Goal: Information Seeking & Learning: Learn about a topic

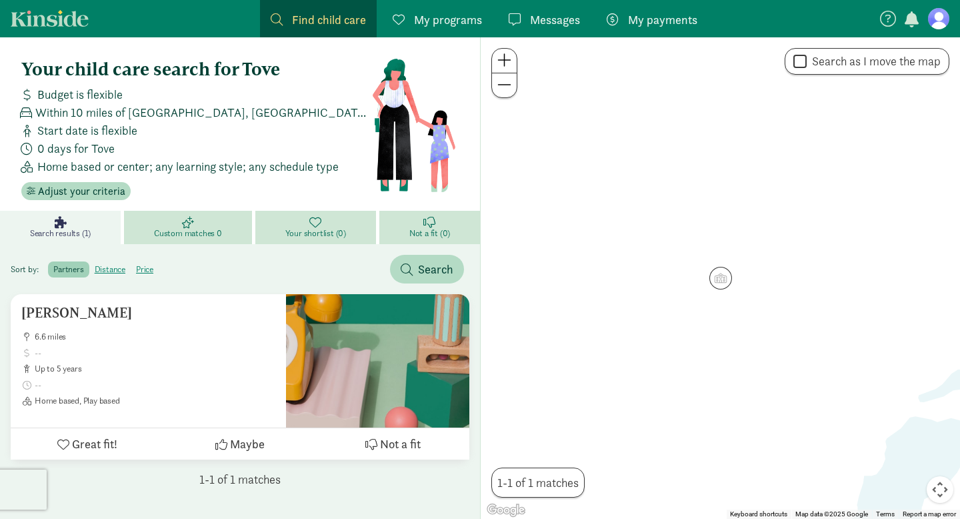
click at [728, 253] on div at bounding box center [720, 277] width 479 height 481
click at [509, 91] on span at bounding box center [504, 85] width 14 height 16
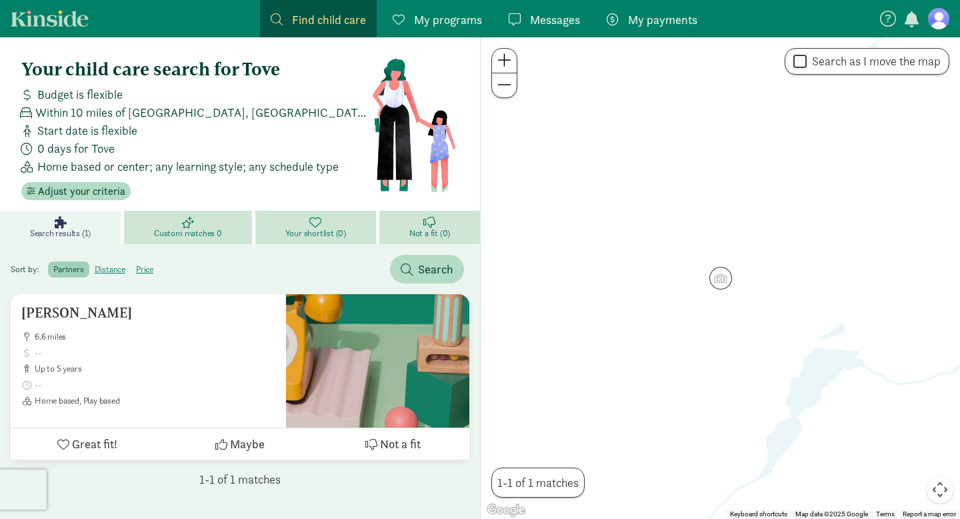
click at [509, 91] on span at bounding box center [504, 85] width 14 height 16
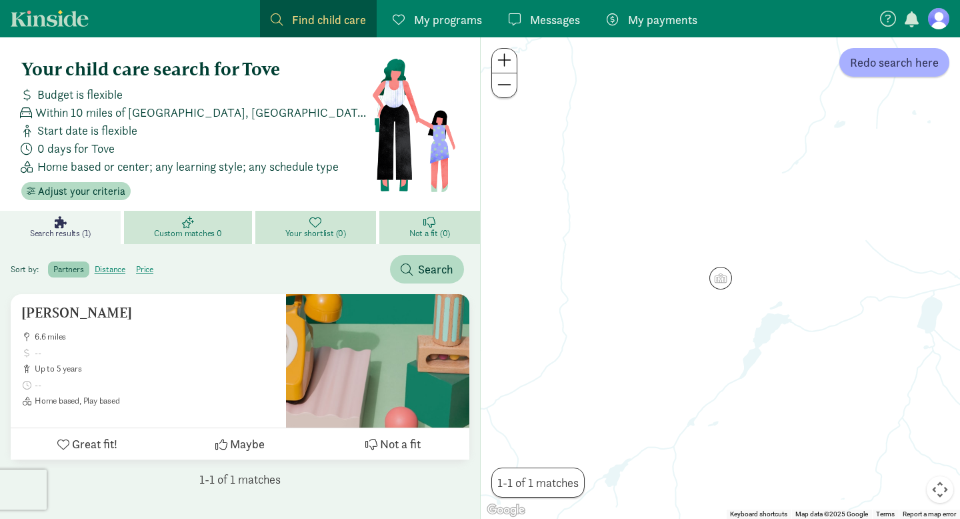
click at [509, 91] on span at bounding box center [504, 85] width 14 height 16
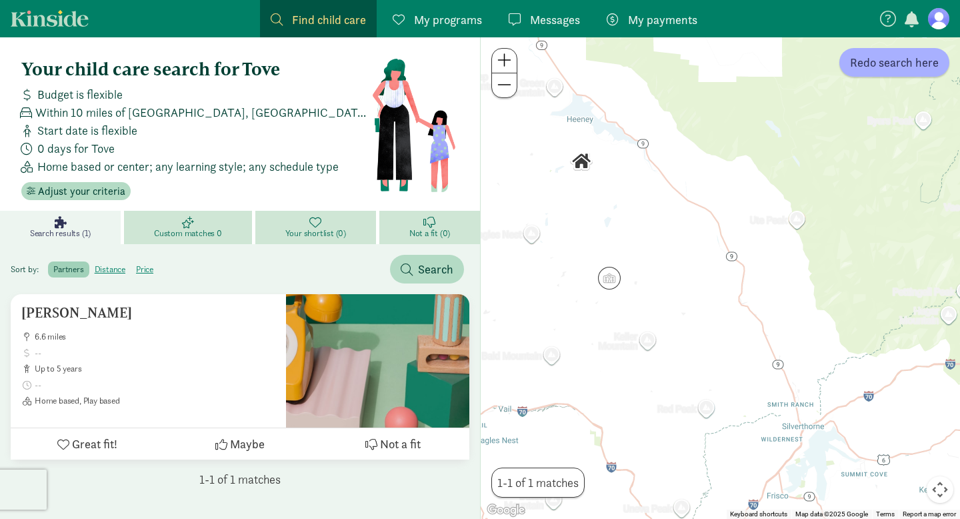
drag, startPoint x: 761, startPoint y: 201, endPoint x: 647, endPoint y: 200, distance: 114.0
click at [647, 200] on div at bounding box center [720, 277] width 479 height 481
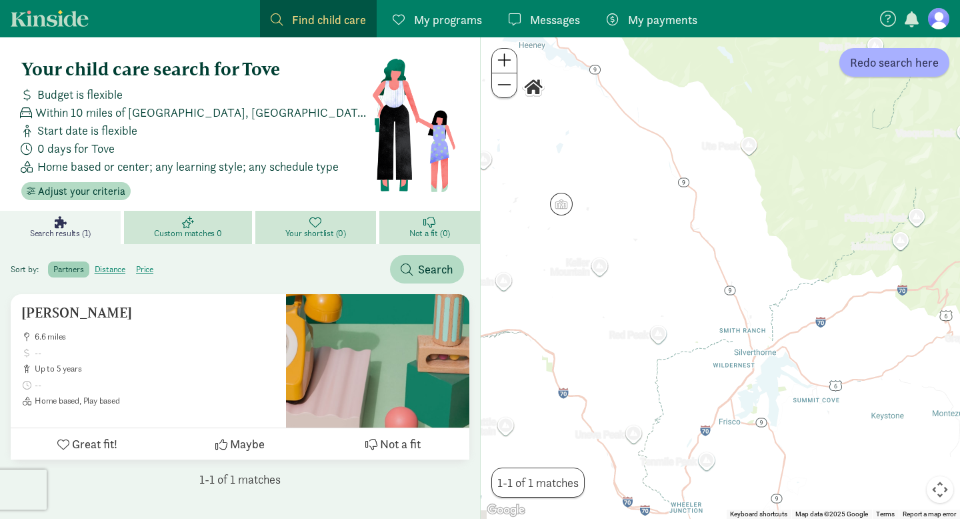
drag, startPoint x: 719, startPoint y: 341, endPoint x: 667, endPoint y: 262, distance: 94.7
click at [667, 263] on div at bounding box center [720, 277] width 479 height 481
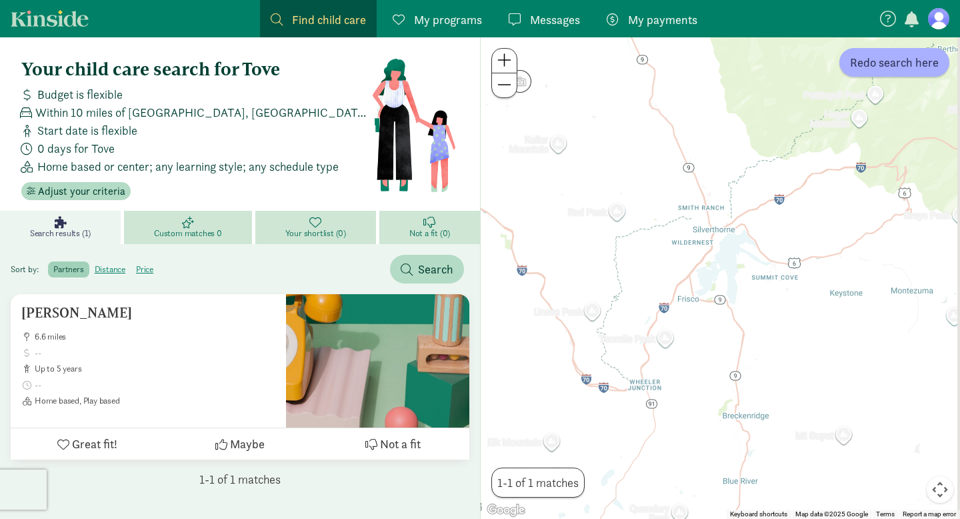
drag, startPoint x: 843, startPoint y: 171, endPoint x: 803, endPoint y: 49, distance: 128.4
click at [803, 49] on div at bounding box center [720, 277] width 479 height 481
click at [900, 67] on span "Redo search here" at bounding box center [894, 62] width 89 height 18
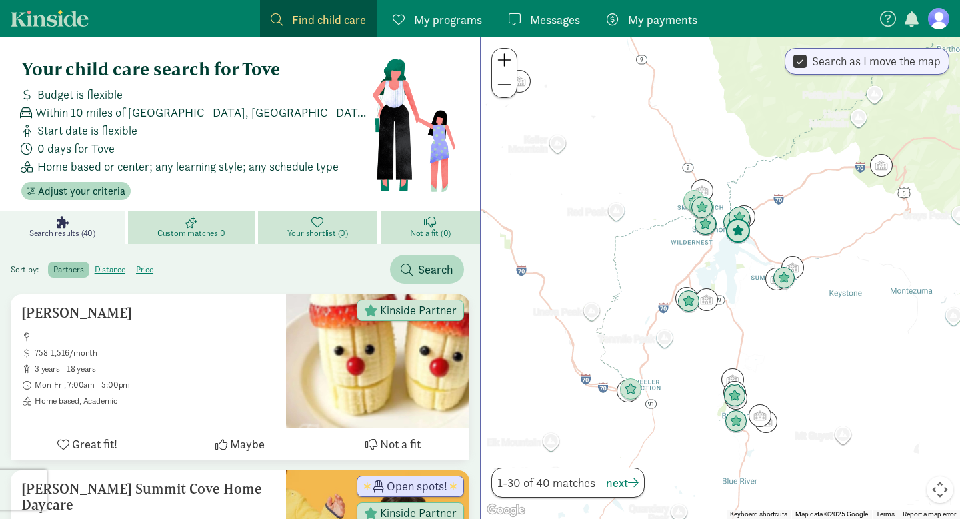
click at [743, 236] on img "Click to see details" at bounding box center [737, 231] width 25 height 25
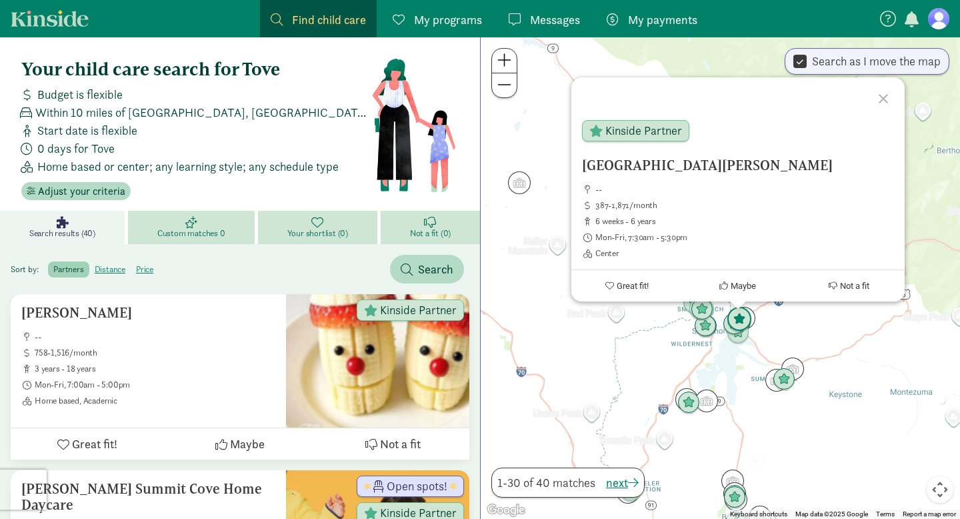
click at [741, 321] on img "Click to see details" at bounding box center [739, 319] width 25 height 25
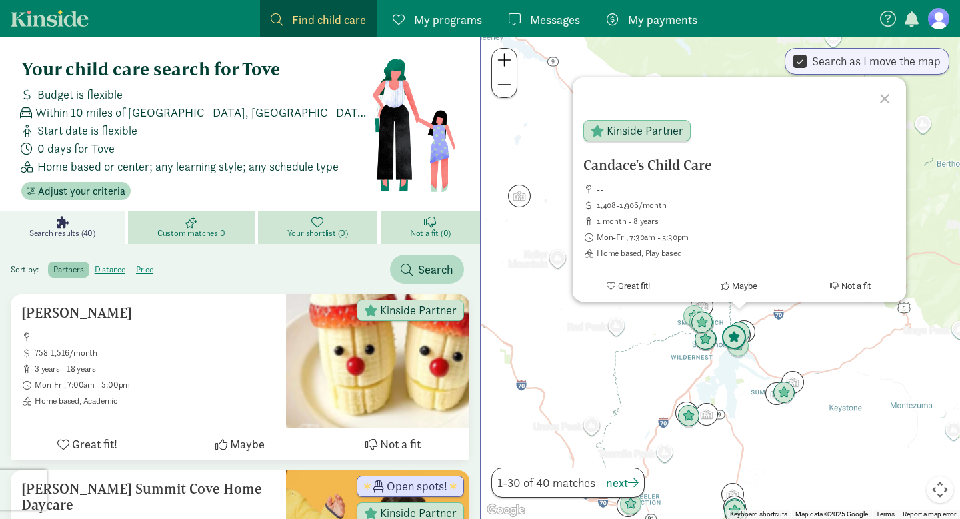
click at [723, 340] on img "Click to see details" at bounding box center [733, 337] width 25 height 25
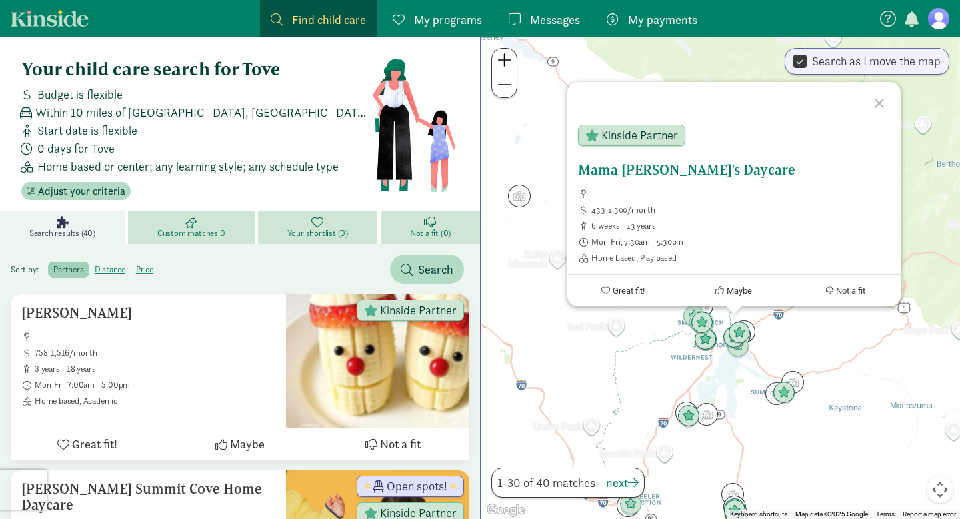
click at [683, 187] on div "Mama Sue's Daycare -- 433-1,300/month 6 weeks - 13 years Mon-Fri, 7:30am - 5:30…" at bounding box center [734, 212] width 312 height 101
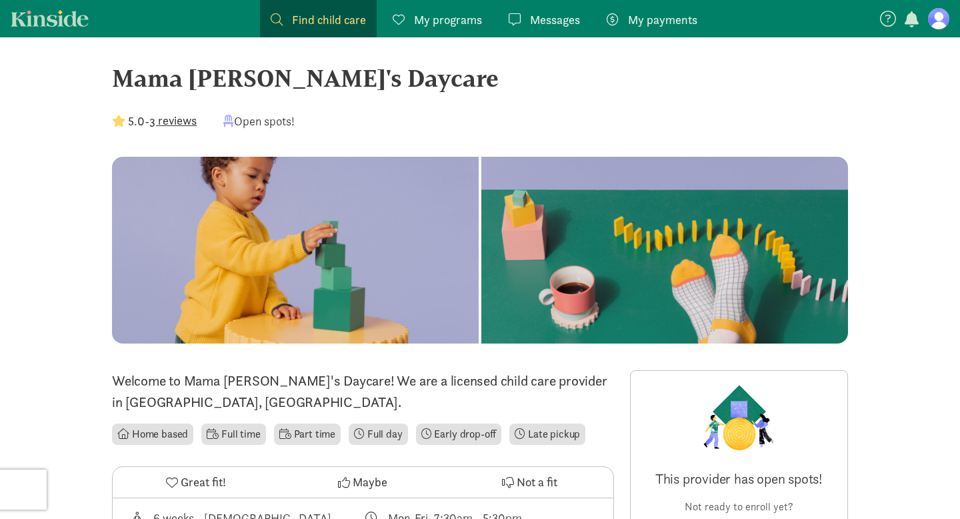
scroll to position [4, 0]
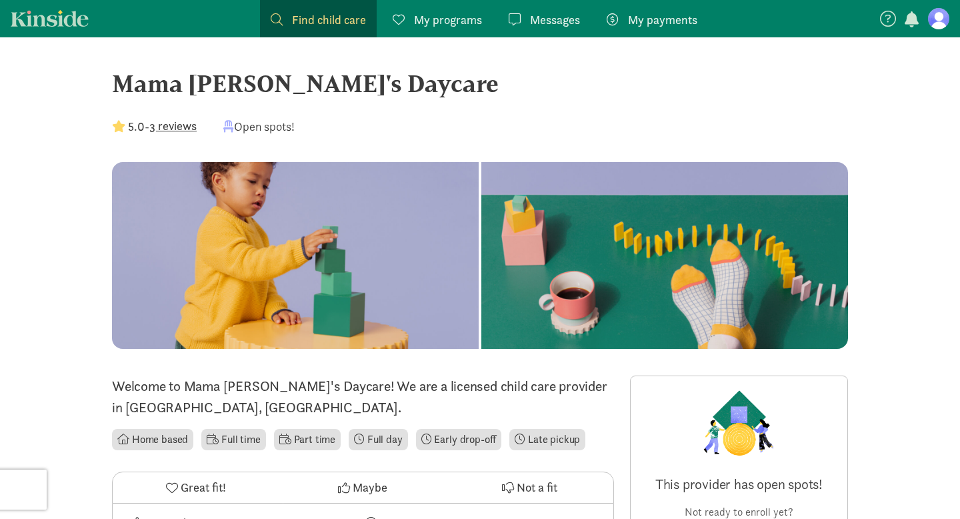
click at [176, 127] on button "3 reviews" at bounding box center [172, 126] width 47 height 18
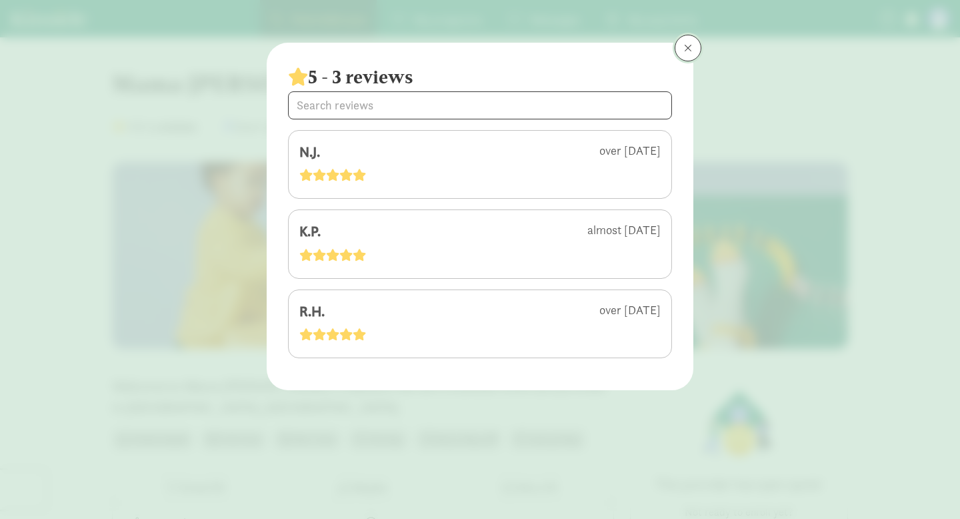
click at [689, 52] on span at bounding box center [688, 48] width 8 height 11
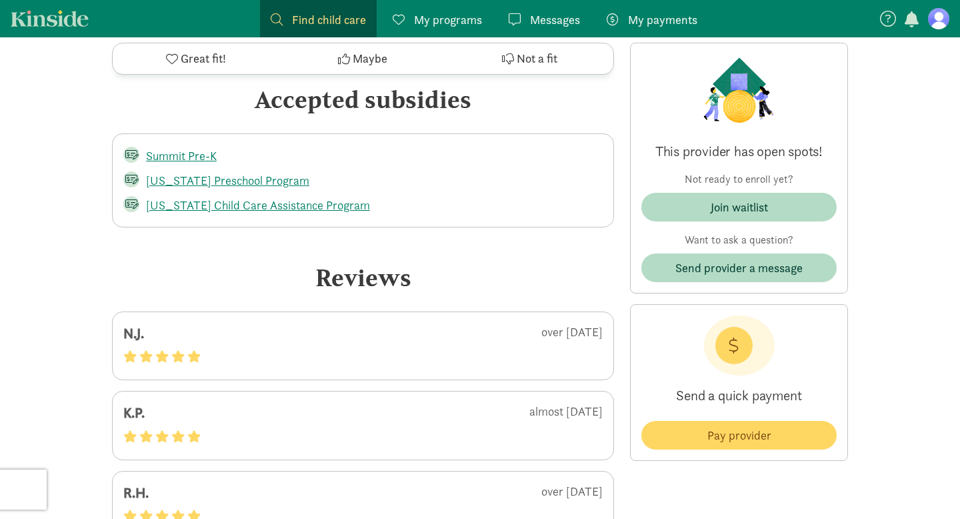
scroll to position [2251, 0]
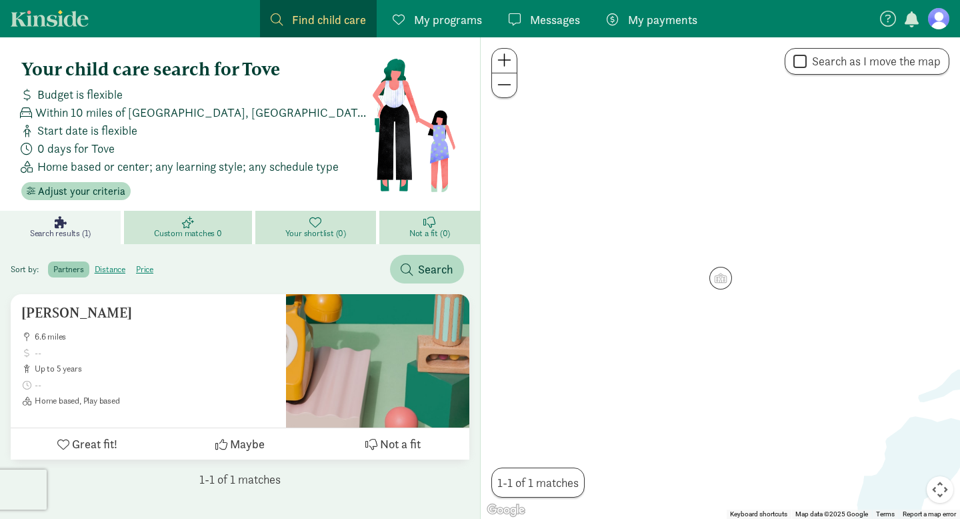
click at [508, 92] on span at bounding box center [504, 85] width 14 height 16
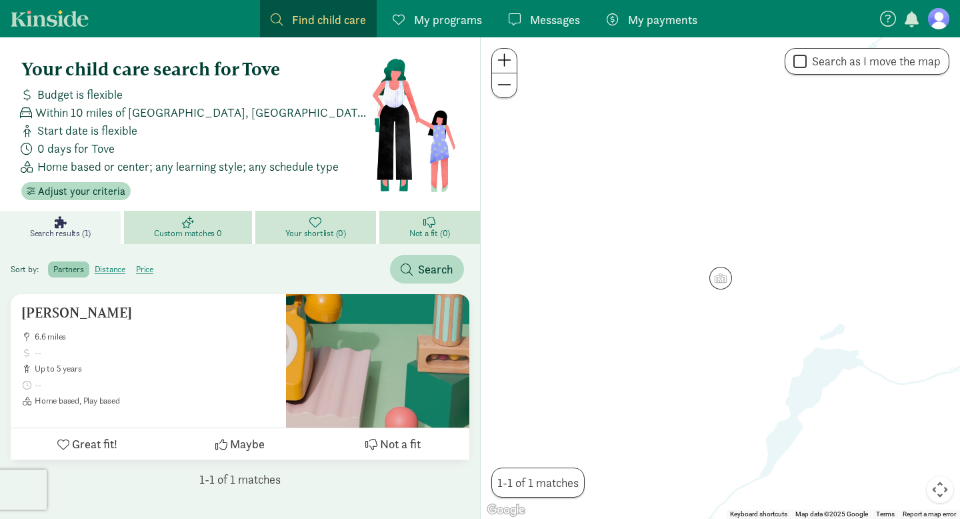
click at [506, 81] on span at bounding box center [504, 85] width 14 height 16
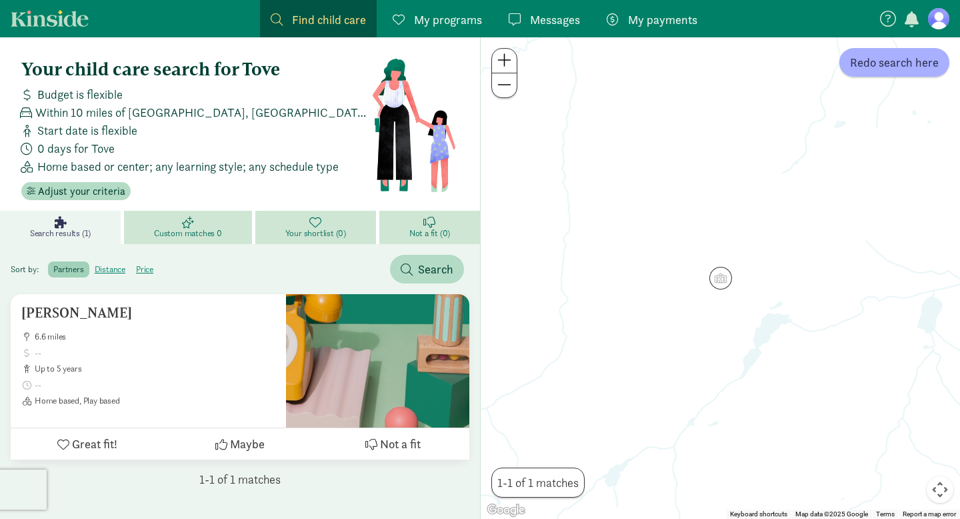
click at [506, 81] on span at bounding box center [504, 85] width 14 height 16
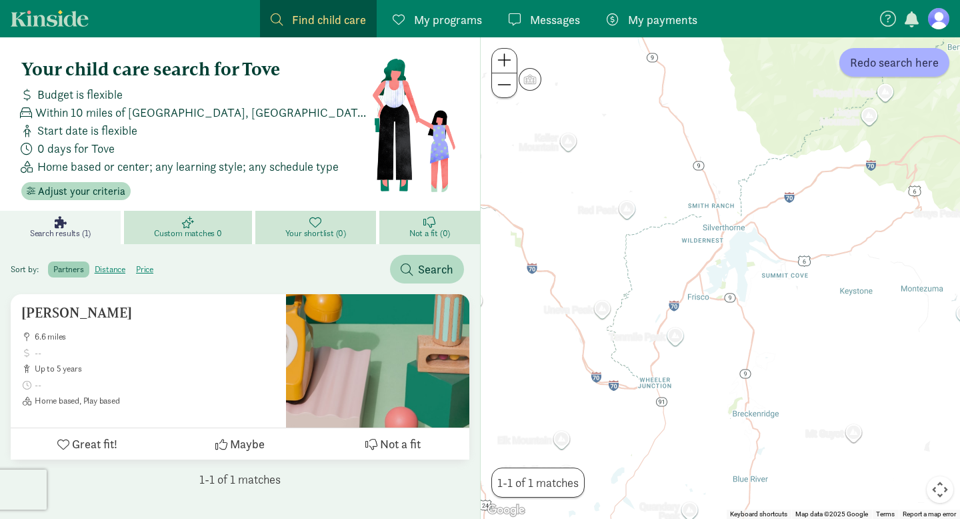
drag, startPoint x: 781, startPoint y: 359, endPoint x: 589, endPoint y: 159, distance: 277.7
click at [589, 159] on div at bounding box center [720, 277] width 479 height 481
click at [864, 65] on span "Redo search here" at bounding box center [894, 62] width 89 height 18
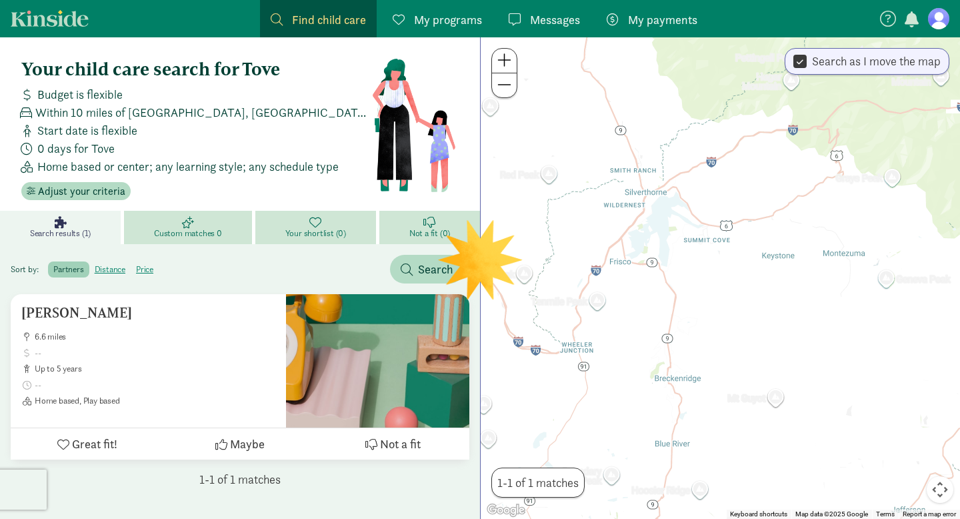
drag, startPoint x: 851, startPoint y: 267, endPoint x: 771, endPoint y: 231, distance: 87.4
click at [771, 231] on div at bounding box center [720, 277] width 479 height 481
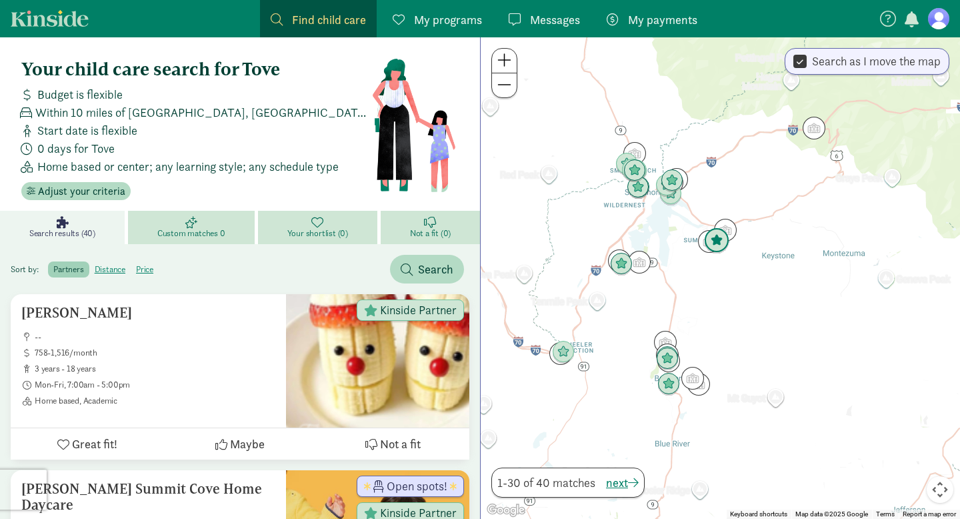
click at [713, 247] on img "Click to see details" at bounding box center [716, 240] width 25 height 25
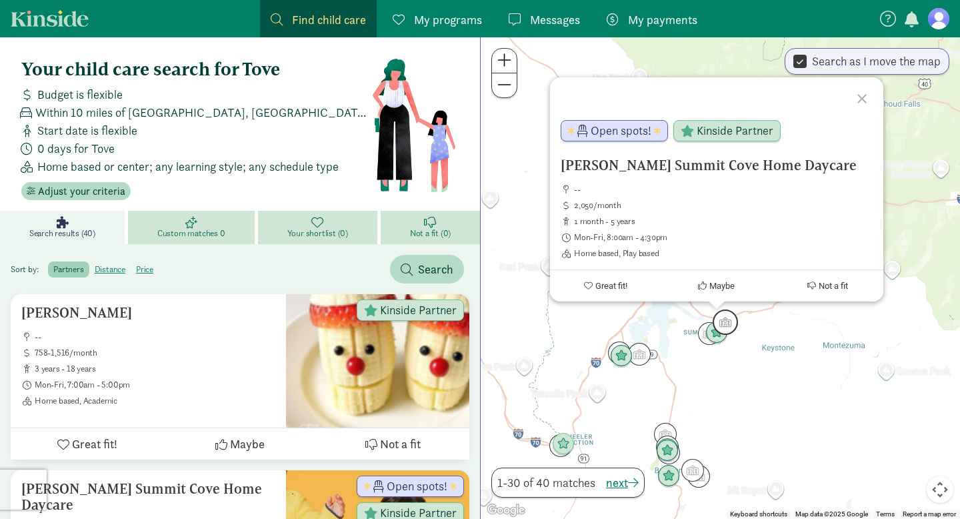
click at [733, 329] on img "Click to see details" at bounding box center [725, 321] width 25 height 25
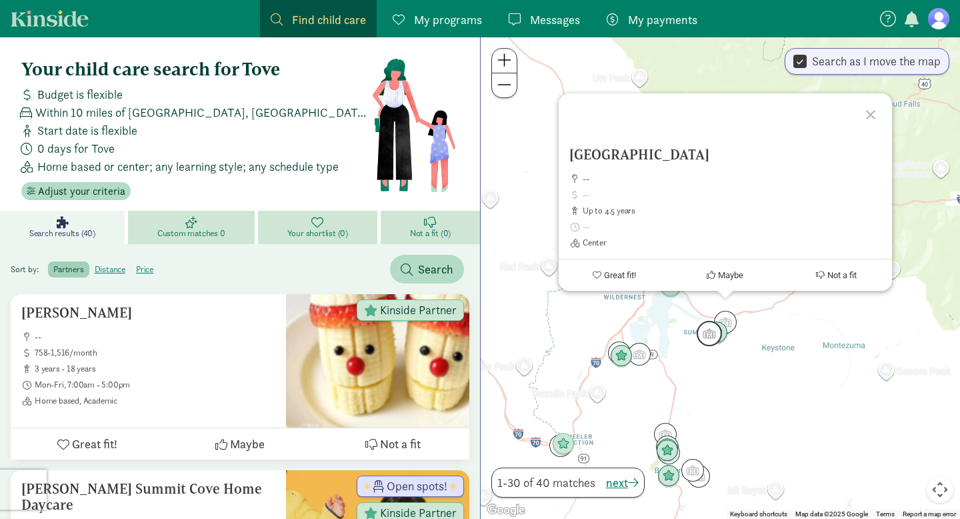
click at [701, 333] on img "Click to see details" at bounding box center [709, 333] width 25 height 25
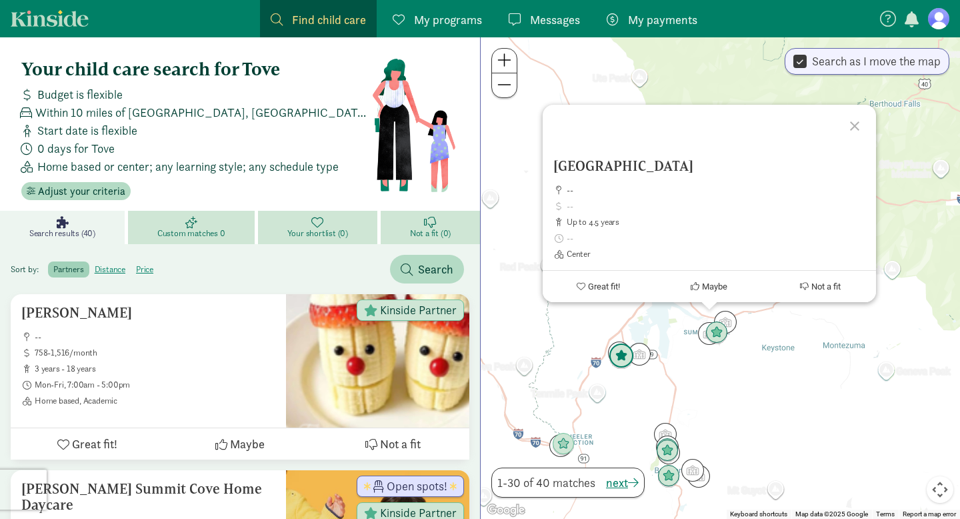
click at [621, 360] on img "Click to see details" at bounding box center [621, 355] width 25 height 25
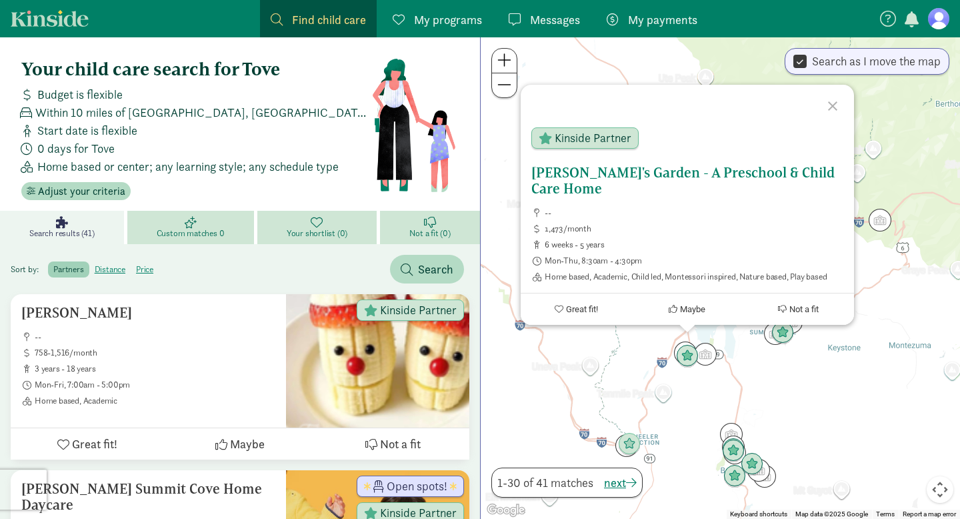
click at [559, 174] on h5 "Winifred's Garden - A Preschool & Child Care Home" at bounding box center [687, 181] width 312 height 32
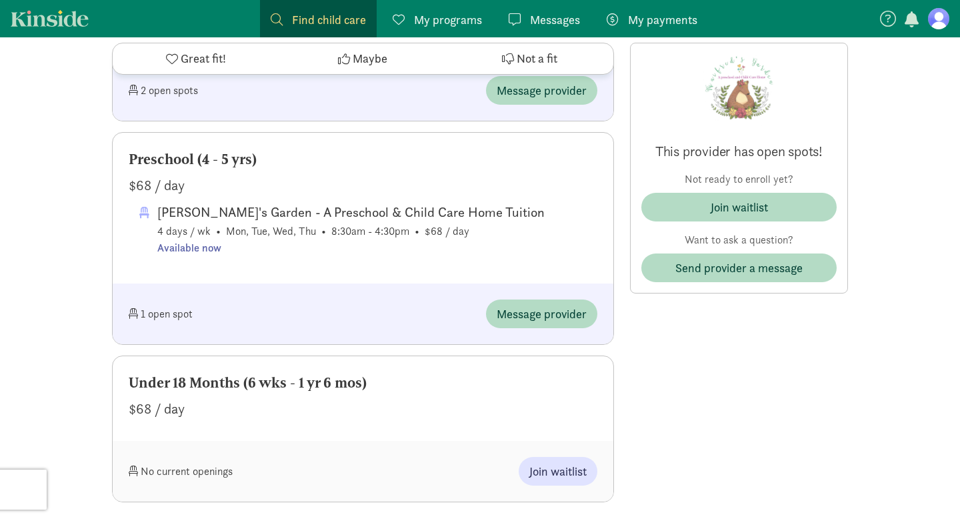
scroll to position [949, 0]
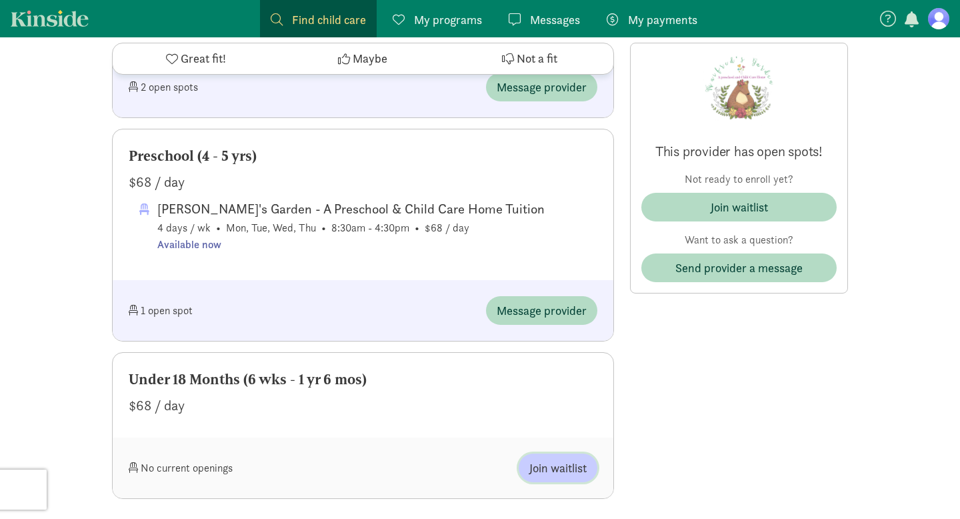
click at [553, 471] on span "Join waitlist" at bounding box center [557, 468] width 57 height 18
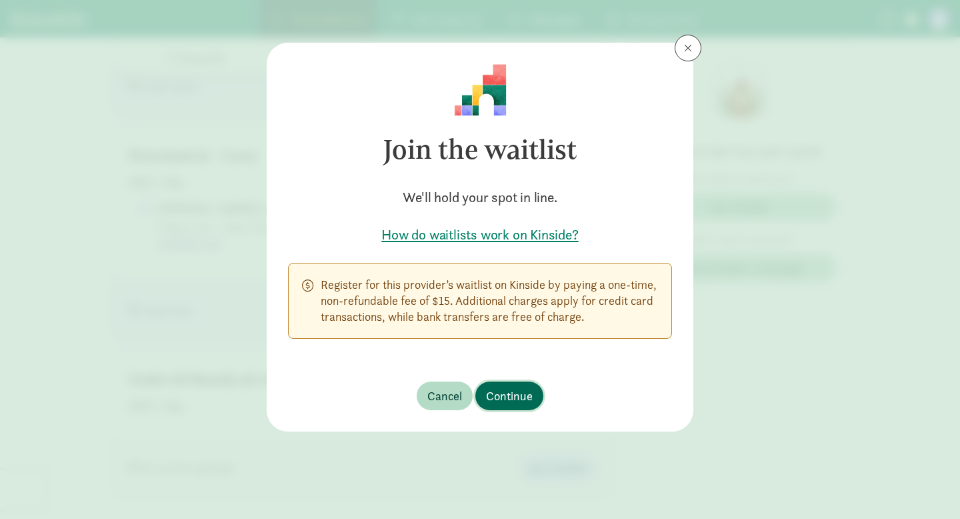
click at [516, 400] on span "Continue" at bounding box center [509, 396] width 47 height 18
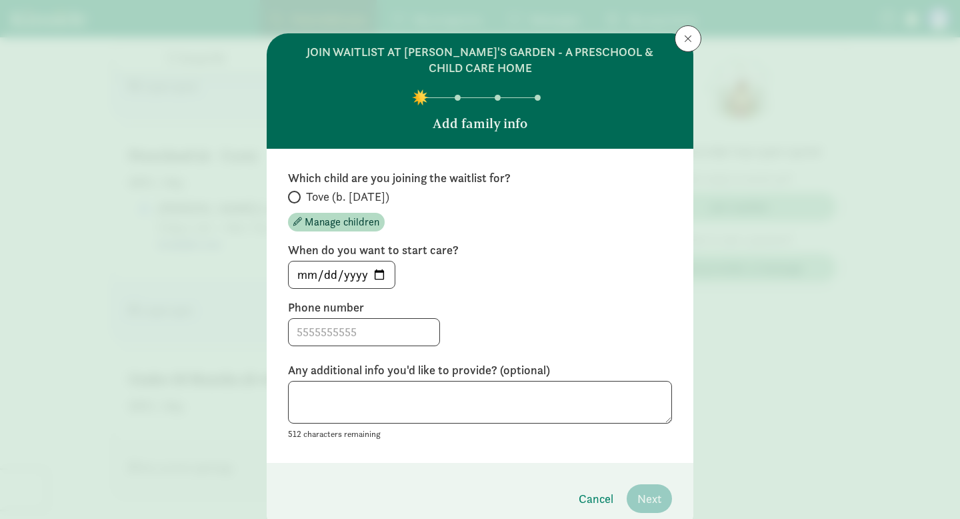
scroll to position [9, 0]
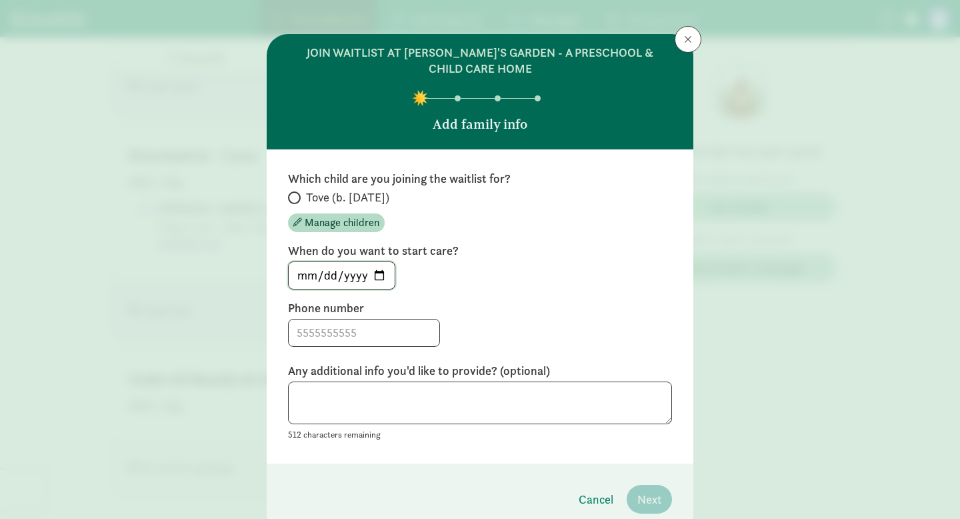
click at [380, 277] on input "2025-08-20" at bounding box center [342, 275] width 106 height 27
type input "2025-10-20"
click at [497, 433] on div "512 characters remaining" at bounding box center [480, 411] width 384 height 61
click at [396, 340] on input at bounding box center [364, 332] width 151 height 27
type input "2077522969"
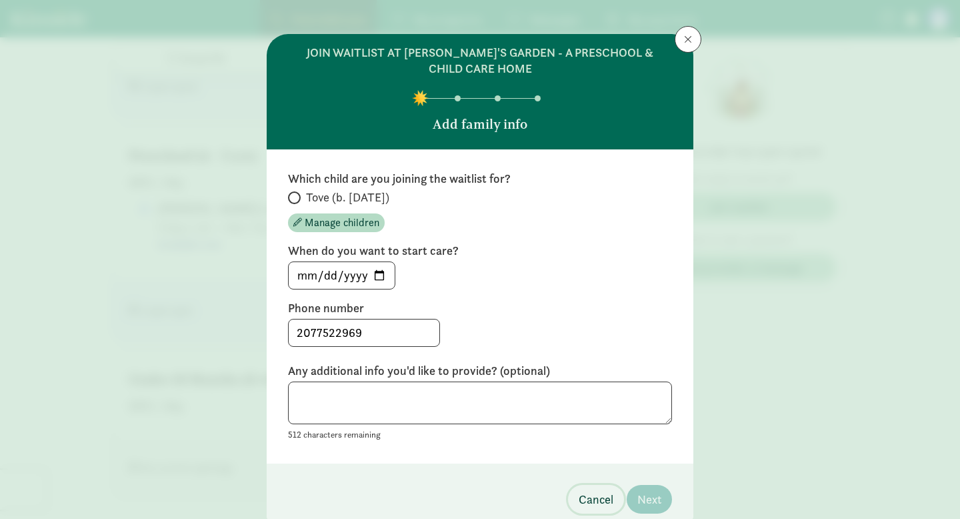
click at [581, 495] on span "Cancel" at bounding box center [596, 499] width 35 height 18
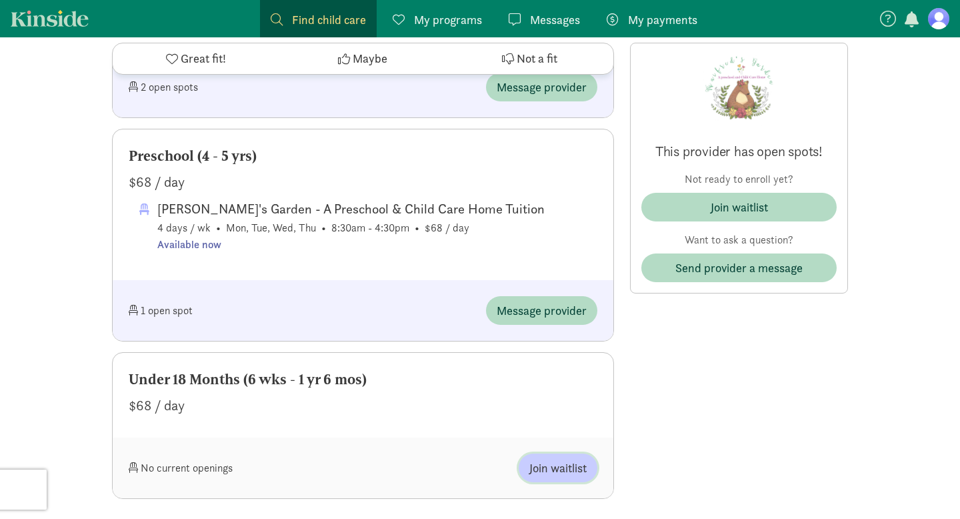
click at [561, 463] on span "Join waitlist" at bounding box center [557, 468] width 57 height 18
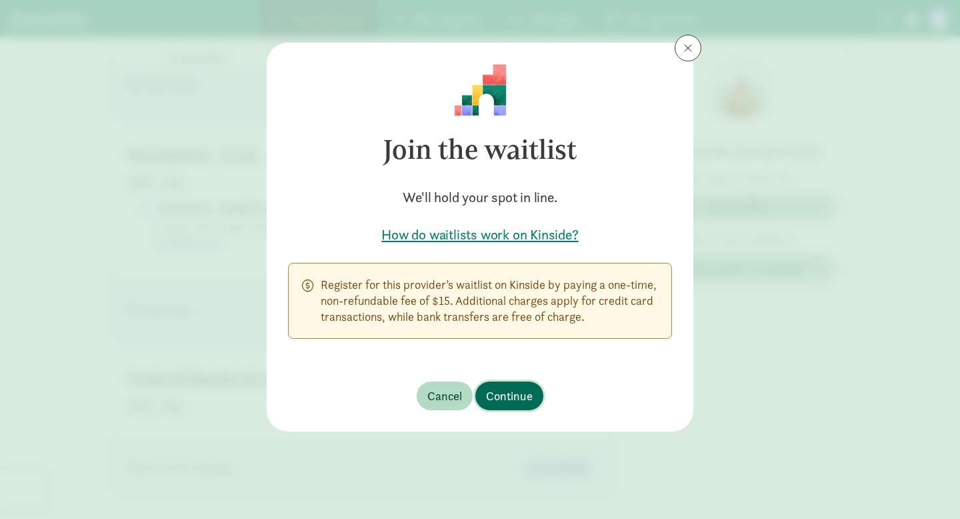
click at [501, 387] on span "Continue" at bounding box center [509, 396] width 47 height 18
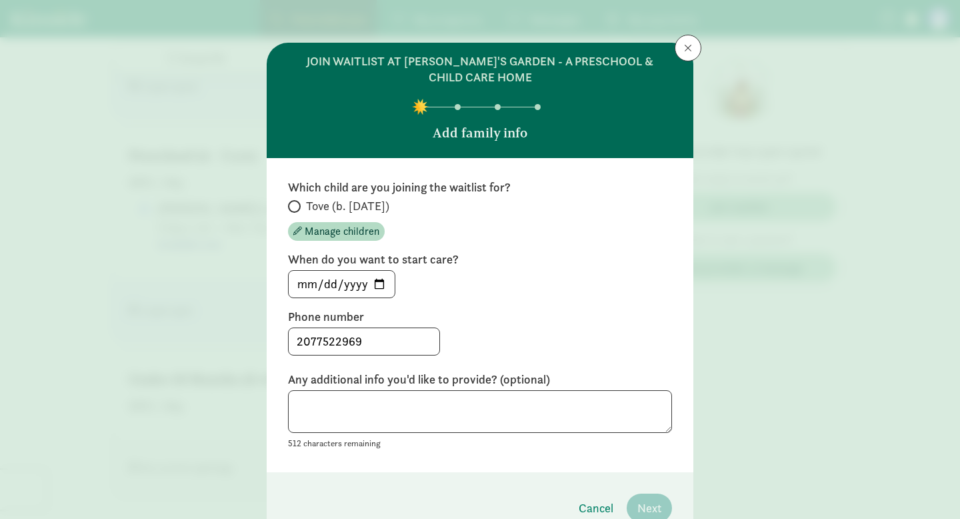
scroll to position [29, 0]
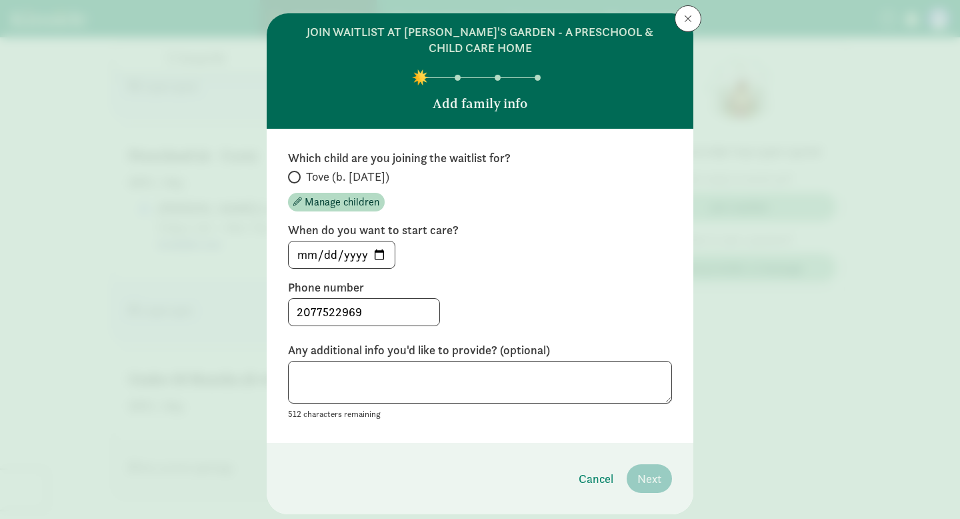
click at [304, 173] on label "Tove (b. July 2025)" at bounding box center [480, 177] width 384 height 16
click at [297, 173] on input "Tove (b. July 2025)" at bounding box center [292, 177] width 9 height 9
radio input "true"
click at [644, 479] on span "Next" at bounding box center [649, 478] width 24 height 18
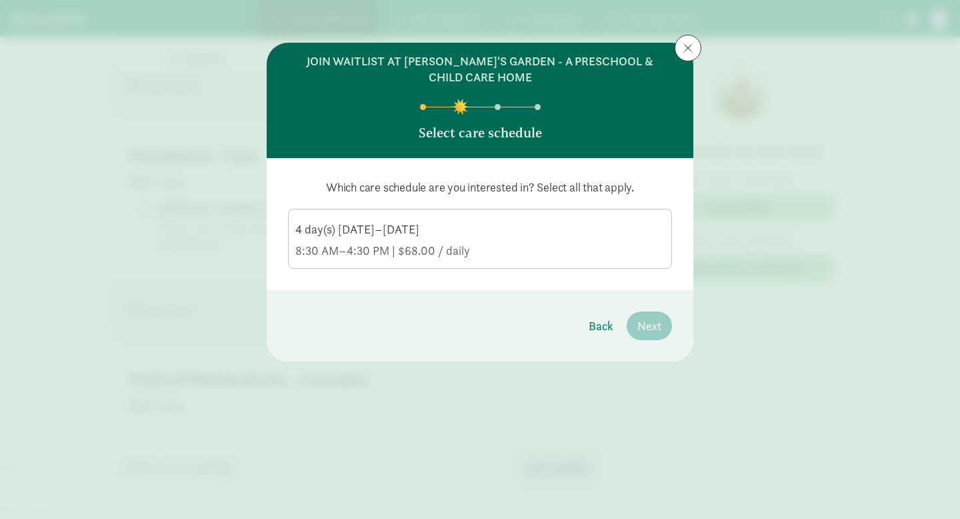
scroll to position [0, 0]
drag, startPoint x: 684, startPoint y: 56, endPoint x: 637, endPoint y: 97, distance: 62.8
click at [637, 97] on div "join waitlist at Winifred's Garden - A Preschool & Child Care Home Select care …" at bounding box center [480, 202] width 427 height 319
click at [686, 50] on span at bounding box center [688, 48] width 8 height 11
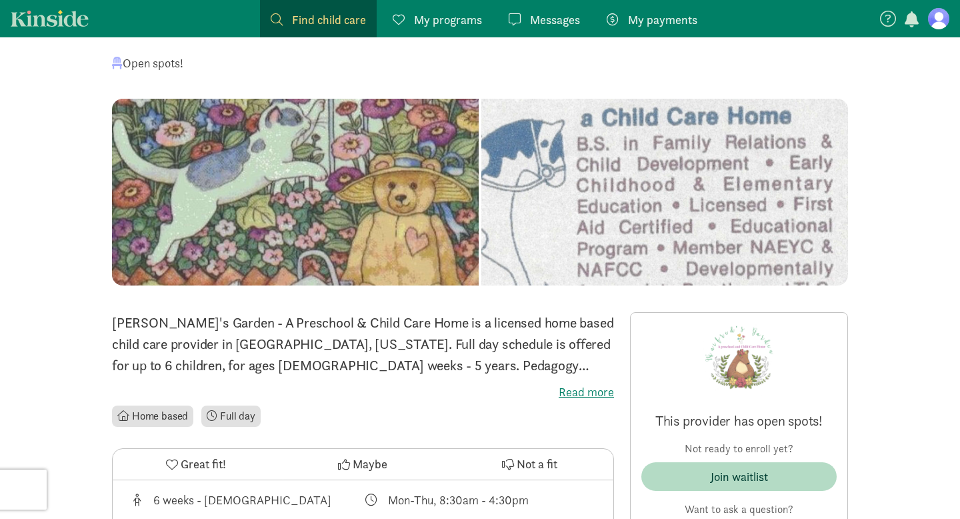
scroll to position [69, 0]
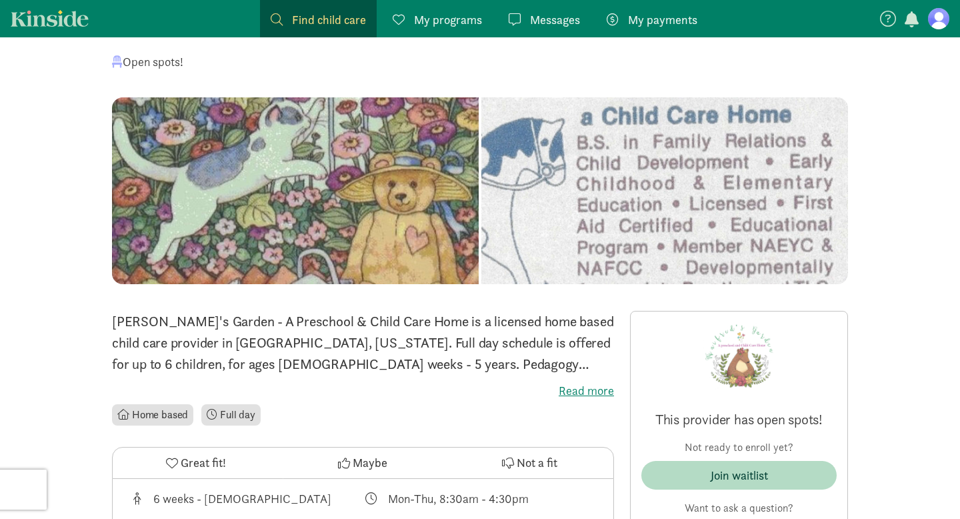
click at [575, 389] on label "Read more" at bounding box center [363, 391] width 502 height 16
click at [0, 0] on input "Read more" at bounding box center [0, 0] width 0 height 0
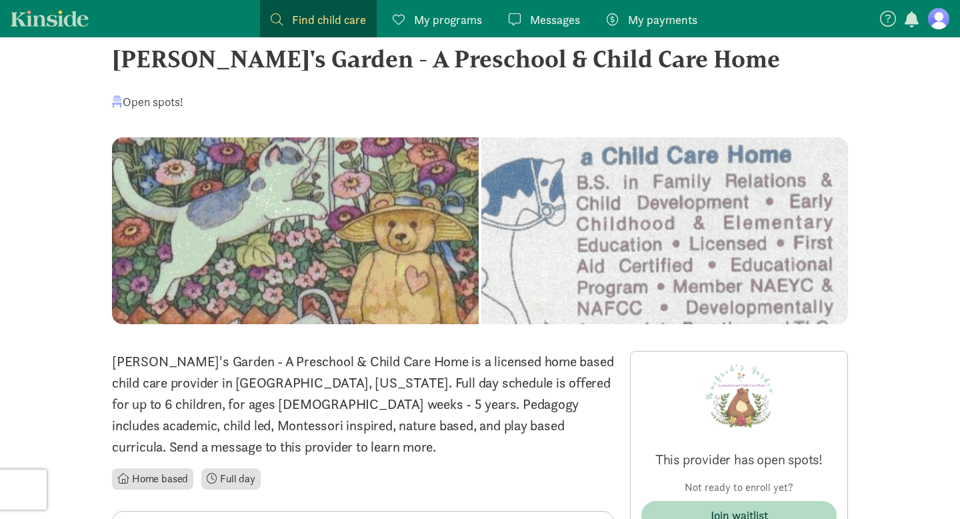
scroll to position [0, 0]
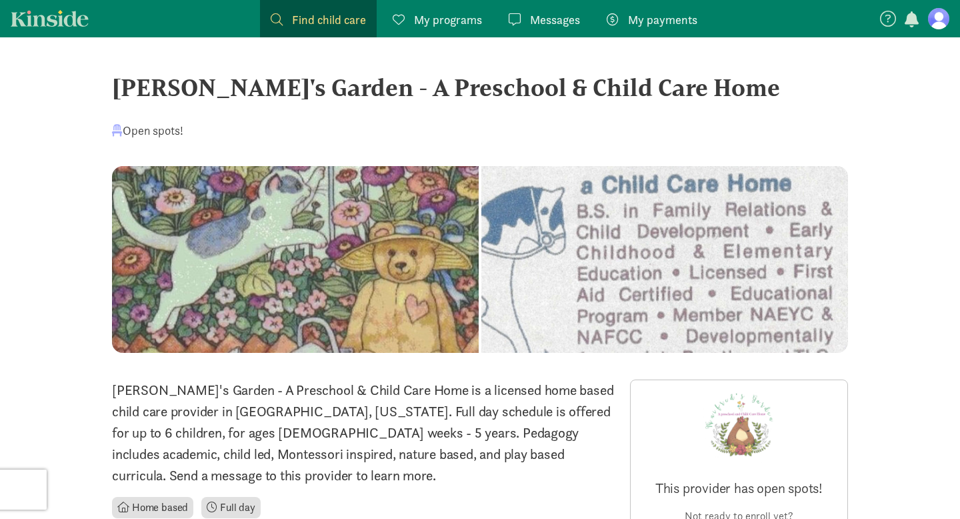
drag, startPoint x: 115, startPoint y: 88, endPoint x: 689, endPoint y: 97, distance: 573.3
click at [689, 97] on div "Winifred's Garden - A Preschool & Child Care Home" at bounding box center [480, 87] width 736 height 36
copy div "Winifred's Garden - A Preschool & Child Care Home"
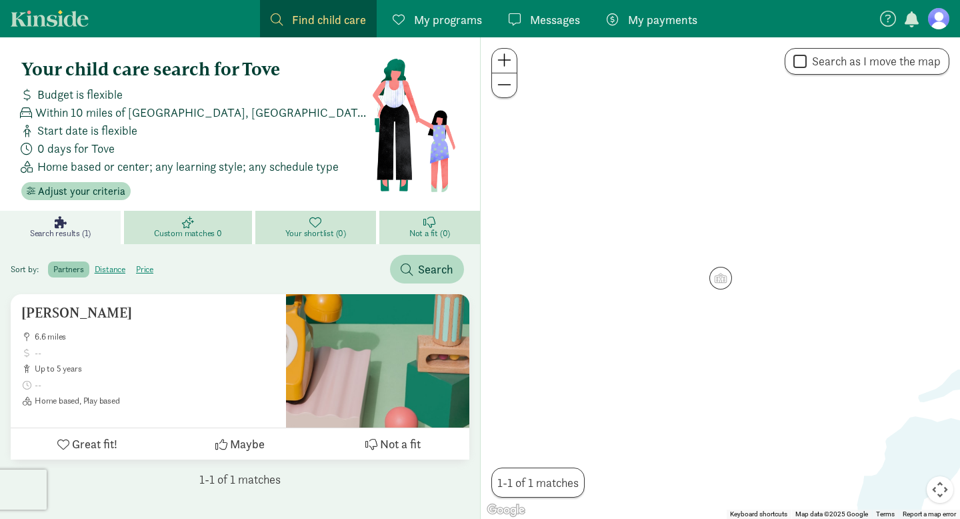
click at [938, 493] on button "Map camera controls" at bounding box center [939, 489] width 27 height 27
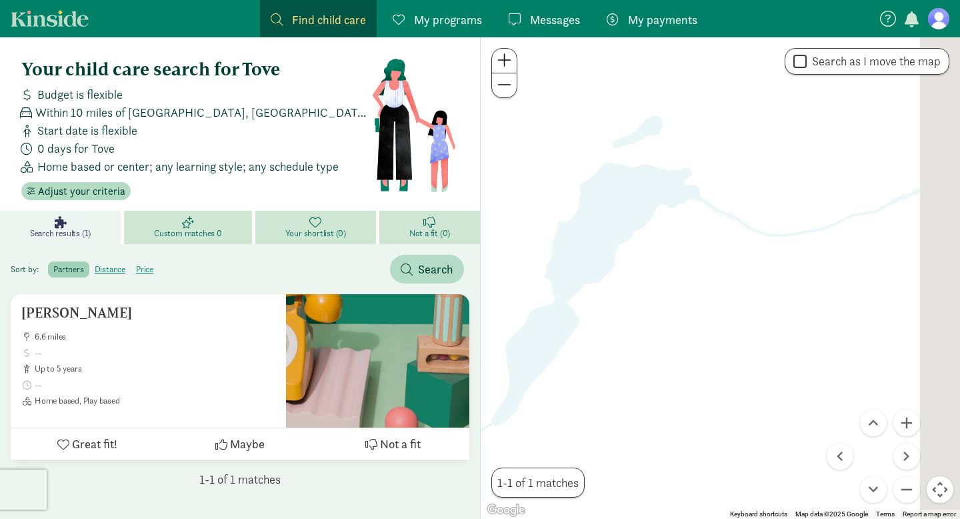
drag, startPoint x: 902, startPoint y: 378, endPoint x: 595, endPoint y: 122, distance: 399.4
click at [595, 122] on div at bounding box center [720, 277] width 479 height 481
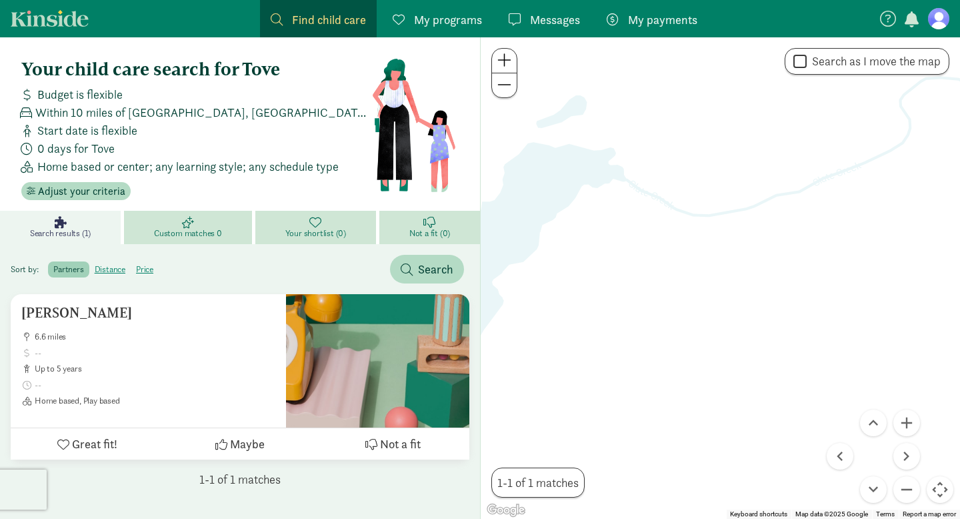
drag, startPoint x: 793, startPoint y: 210, endPoint x: 628, endPoint y: 188, distance: 166.8
click at [679, 195] on div at bounding box center [720, 277] width 479 height 481
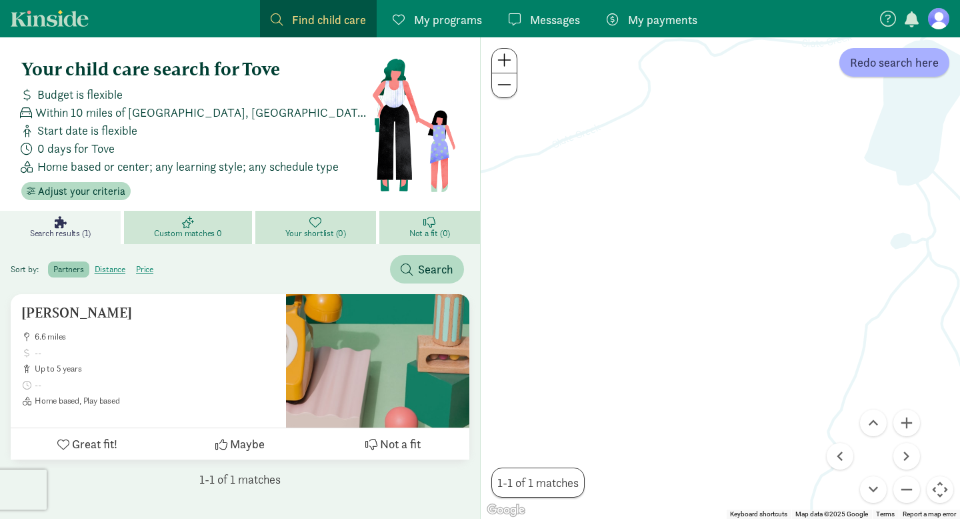
drag, startPoint x: 781, startPoint y: 273, endPoint x: 548, endPoint y: 231, distance: 236.4
click at [577, 237] on div at bounding box center [720, 277] width 479 height 481
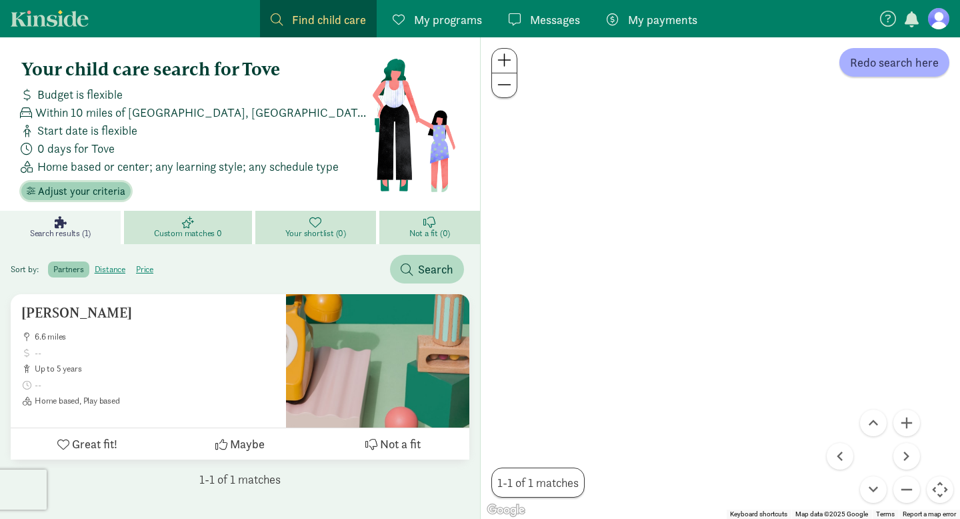
click at [50, 198] on span "Adjust your criteria" at bounding box center [81, 191] width 87 height 16
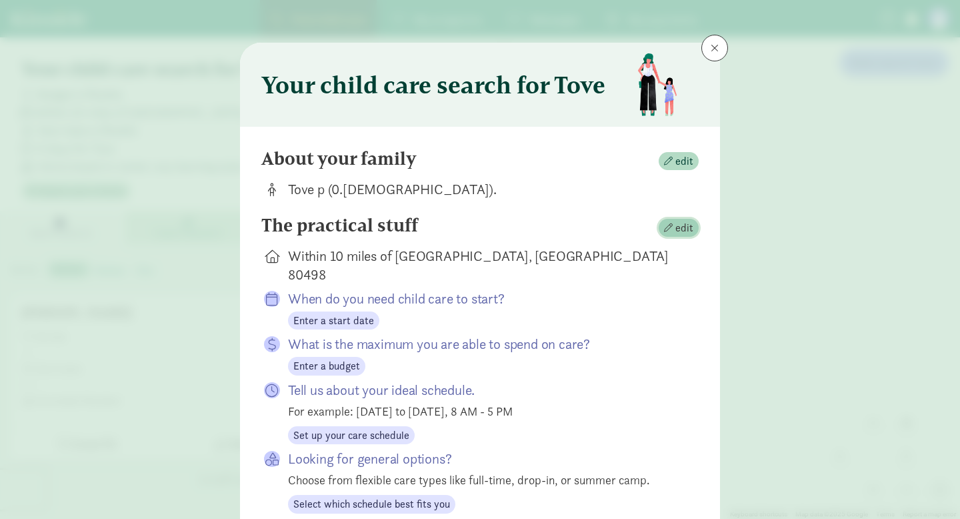
click at [693, 226] on button "edit" at bounding box center [679, 228] width 40 height 19
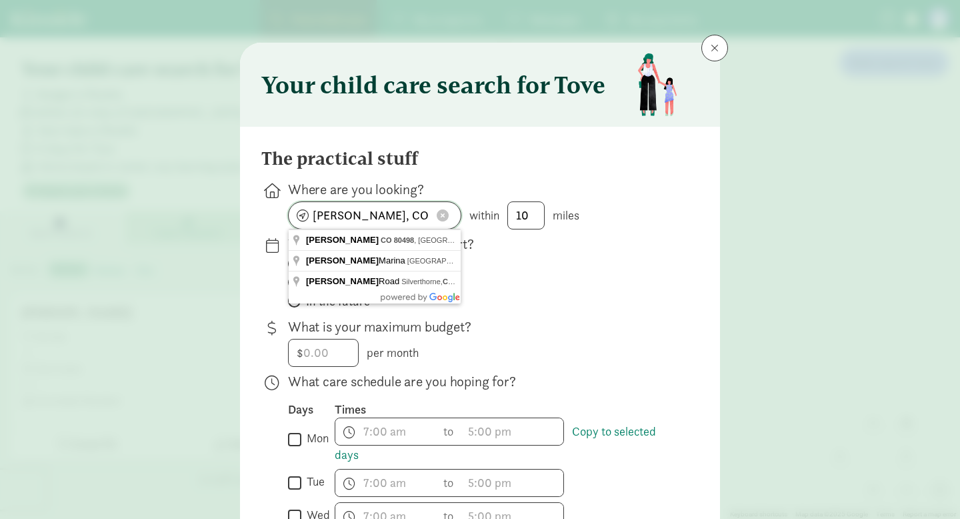
drag, startPoint x: 409, startPoint y: 217, endPoint x: 387, endPoint y: 219, distance: 22.2
click at [387, 219] on input "Heeney, CO 80498" at bounding box center [375, 215] width 172 height 27
click at [415, 216] on input "Heeney, CO 80498" at bounding box center [375, 215] width 172 height 27
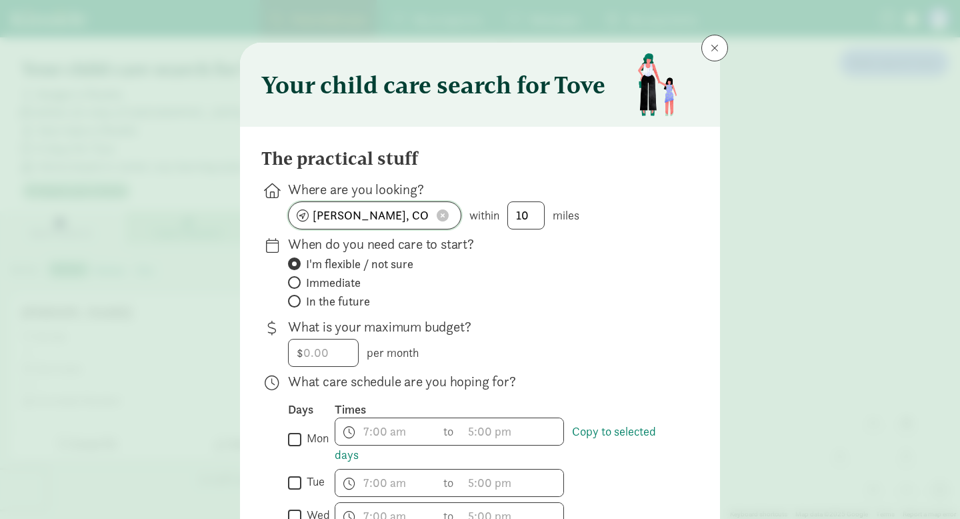
click at [447, 215] on span at bounding box center [443, 215] width 12 height 12
click at [355, 218] on input at bounding box center [375, 215] width 172 height 27
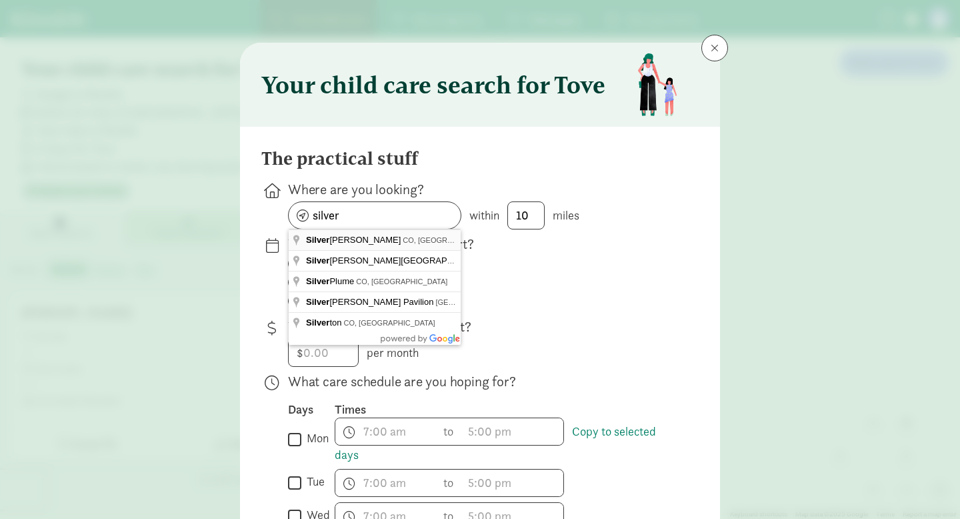
type input "Silverthorne, CO, USA"
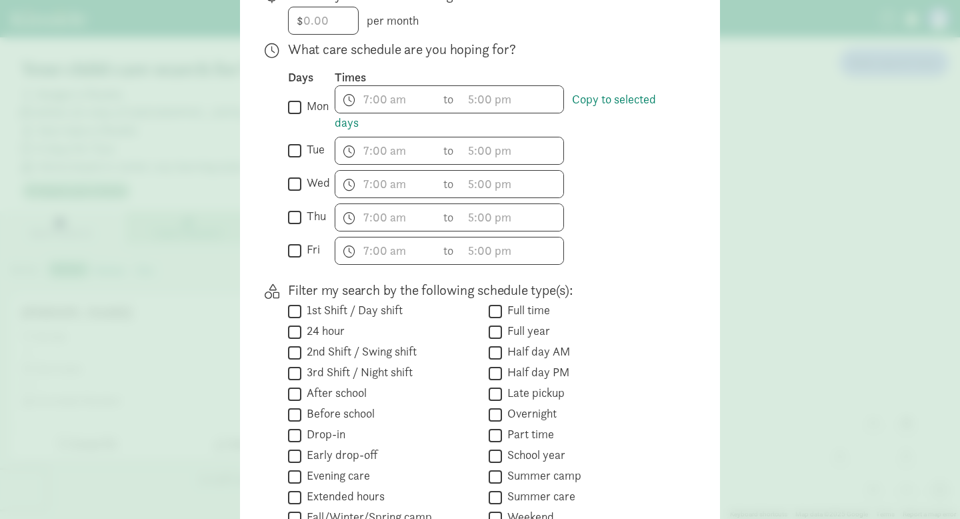
scroll to position [329, 0]
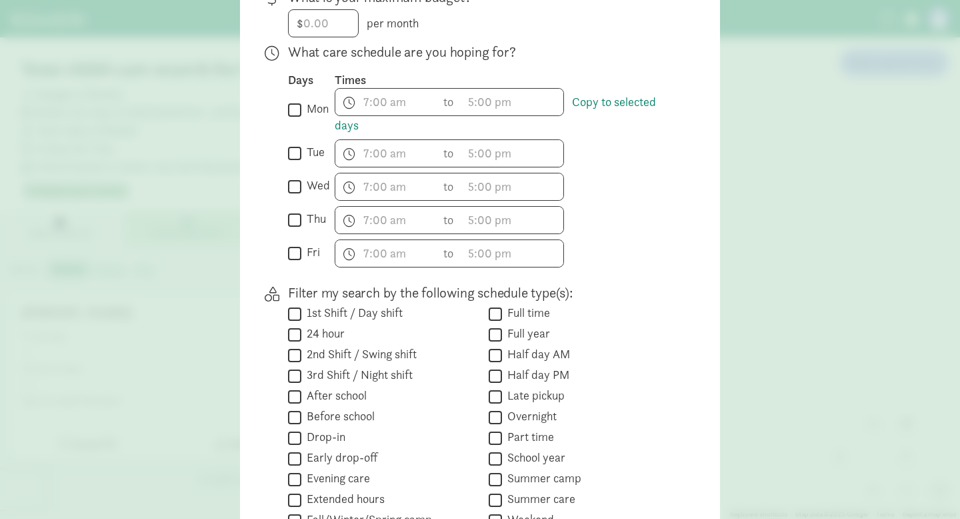
click at [295, 150] on input "tue" at bounding box center [294, 153] width 13 height 18
checkbox input "true"
click at [294, 181] on input "wed" at bounding box center [294, 186] width 13 height 18
checkbox input "true"
click at [292, 225] on input "thu" at bounding box center [294, 220] width 13 height 18
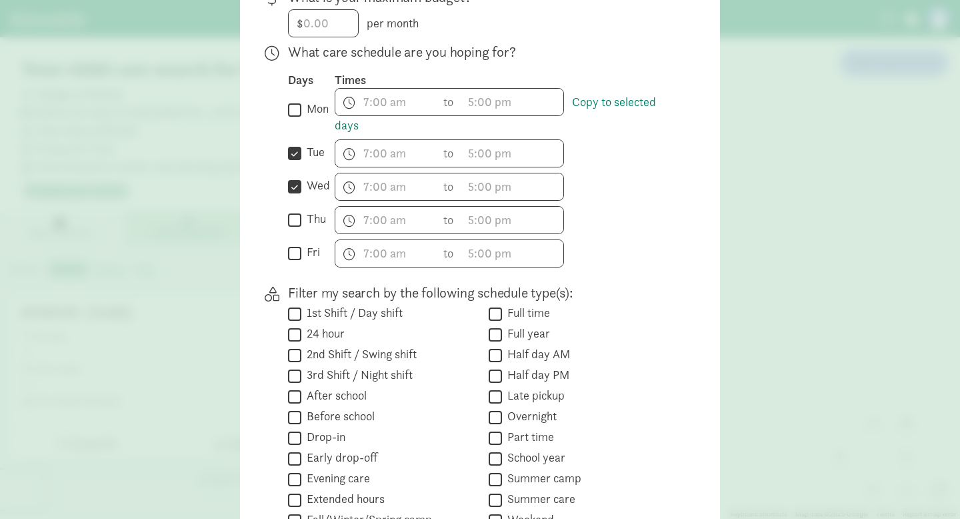
checkbox input "true"
click at [293, 256] on input "fri" at bounding box center [294, 253] width 13 height 18
checkbox input "true"
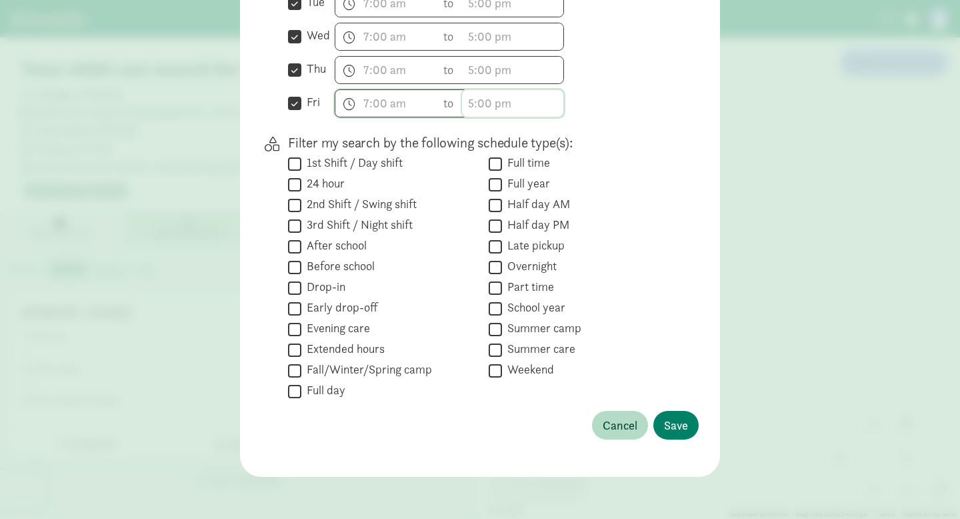
click at [473, 107] on input "text" at bounding box center [512, 103] width 101 height 27
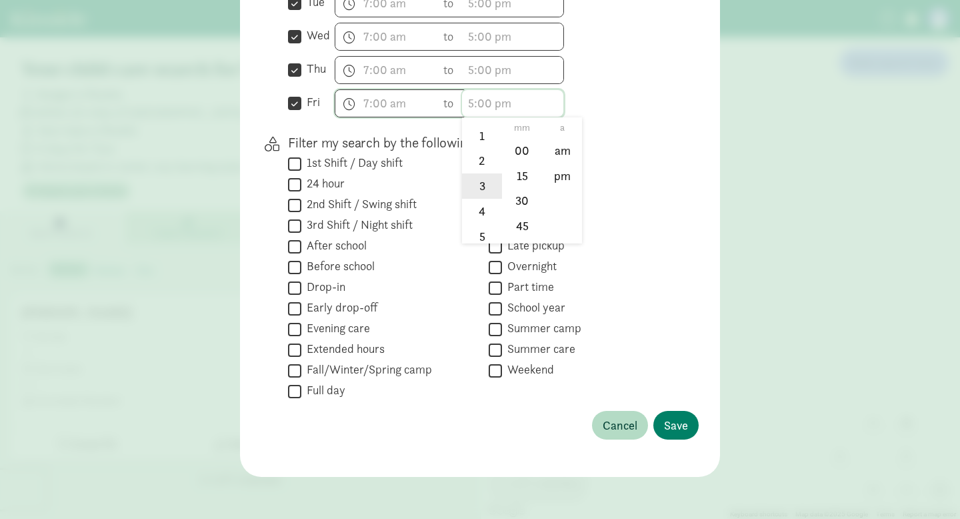
scroll to position [43, 0]
click at [480, 214] on li "4" at bounding box center [481, 207] width 39 height 25
click at [522, 167] on li "15" at bounding box center [522, 175] width 39 height 25
type input "4:15 a"
click at [472, 71] on input "text" at bounding box center [512, 70] width 101 height 27
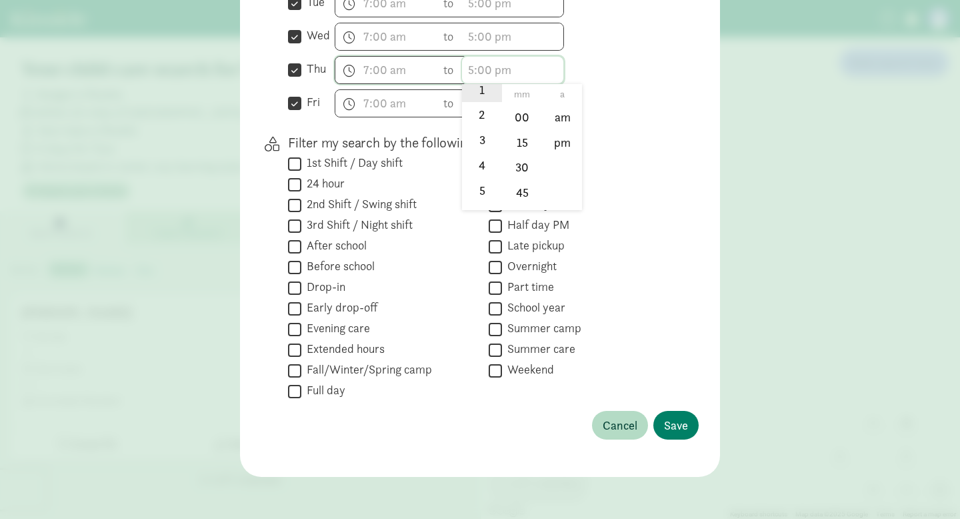
scroll to position [55, 0]
click at [367, 101] on input "text" at bounding box center [385, 103] width 101 height 27
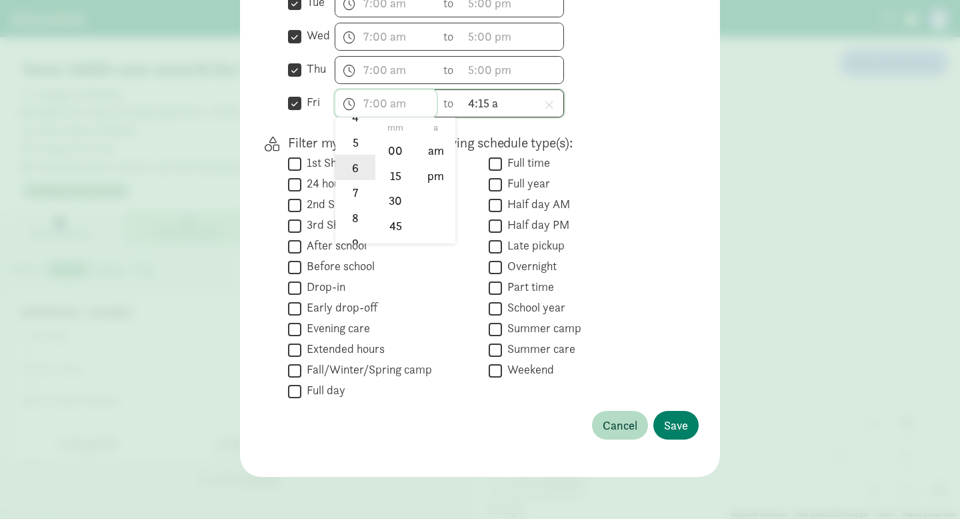
scroll to position [135, 0]
click at [354, 207] on li "8" at bounding box center [354, 217] width 39 height 25
click at [386, 99] on input "8:mm a" at bounding box center [385, 103] width 101 height 27
click at [395, 151] on li "00" at bounding box center [395, 149] width 39 height 25
type input "8:00 a"
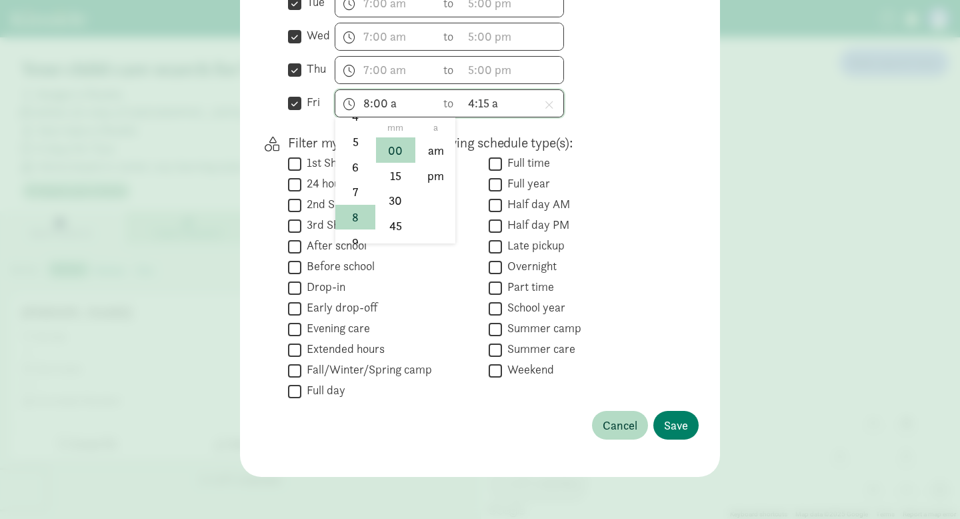
scroll to position [121, 0]
click at [485, 101] on input "4:15 a" at bounding box center [512, 103] width 101 height 27
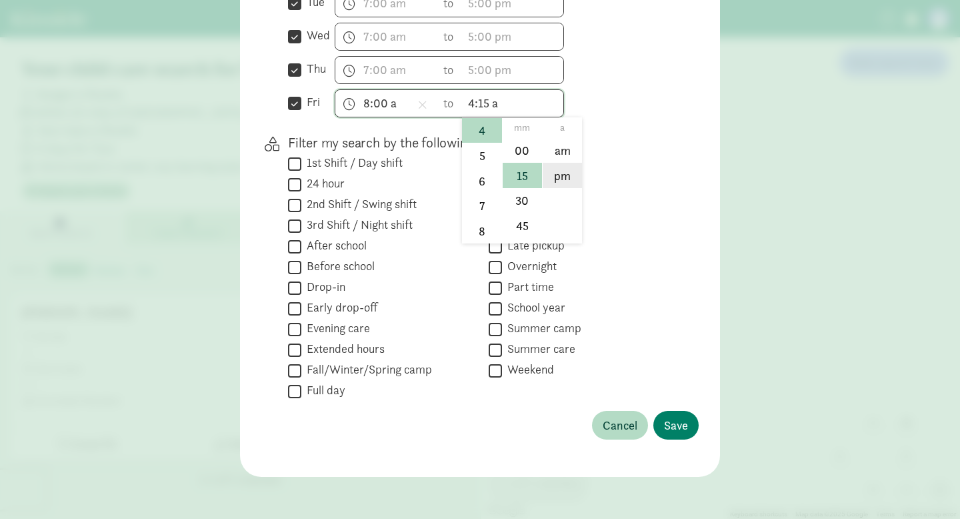
click at [560, 170] on li "pm" at bounding box center [562, 175] width 39 height 25
type input "4:15 pm"
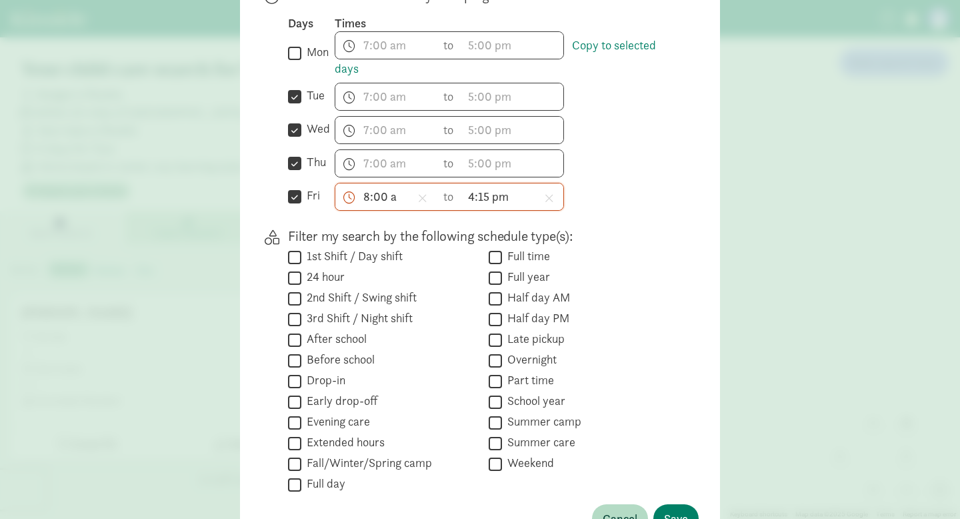
scroll to position [355, 0]
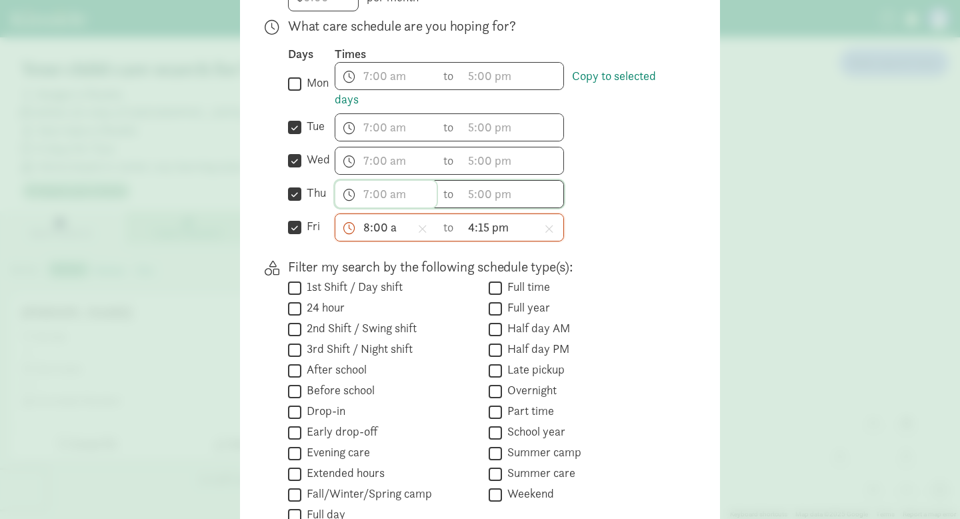
click at [385, 197] on input "text" at bounding box center [385, 194] width 101 height 27
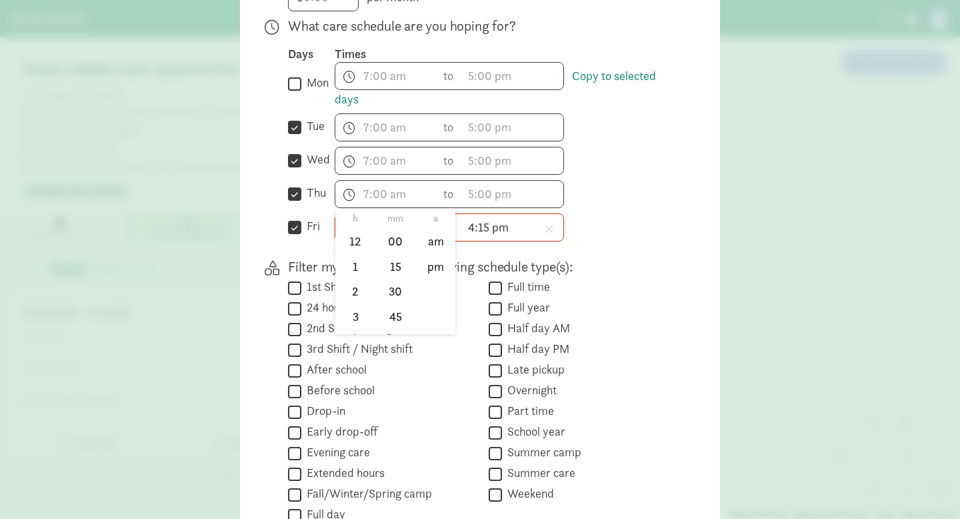
click at [635, 180] on div "h 12 1 2 3 4 5 6 7 8 9 10 11 mm 00 15 30 45 a am pm to h 12 1 2 3 4 5 6 7 8 9 1…" at bounding box center [506, 194] width 343 height 28
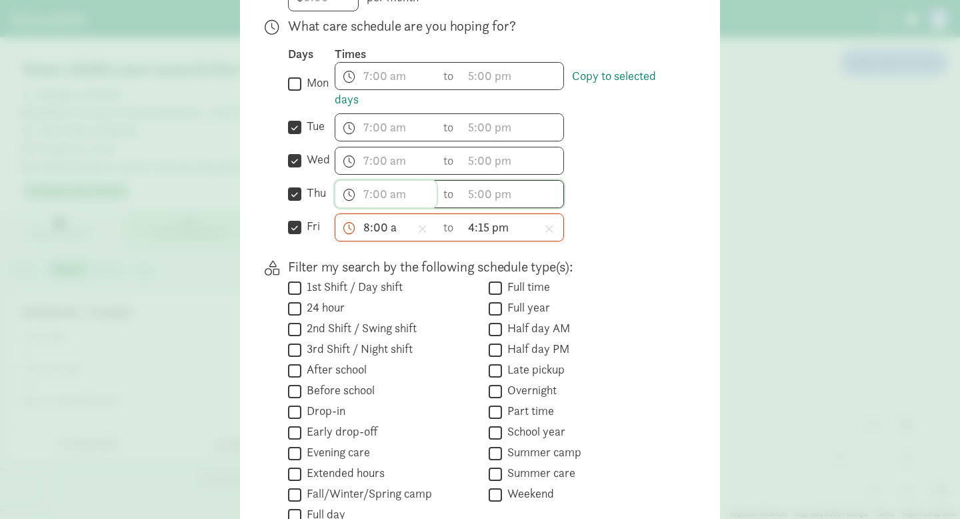
click at [383, 194] on input "text" at bounding box center [385, 194] width 101 height 27
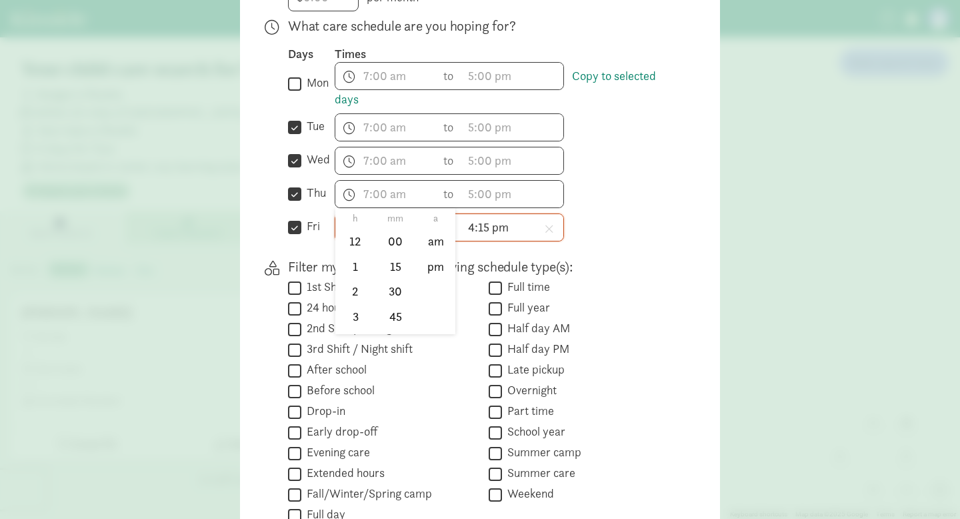
click at [605, 242] on div "What care schedule are you hoping for? Days Times  mon Copy to selected days h…" at bounding box center [482, 134] width 389 height 235
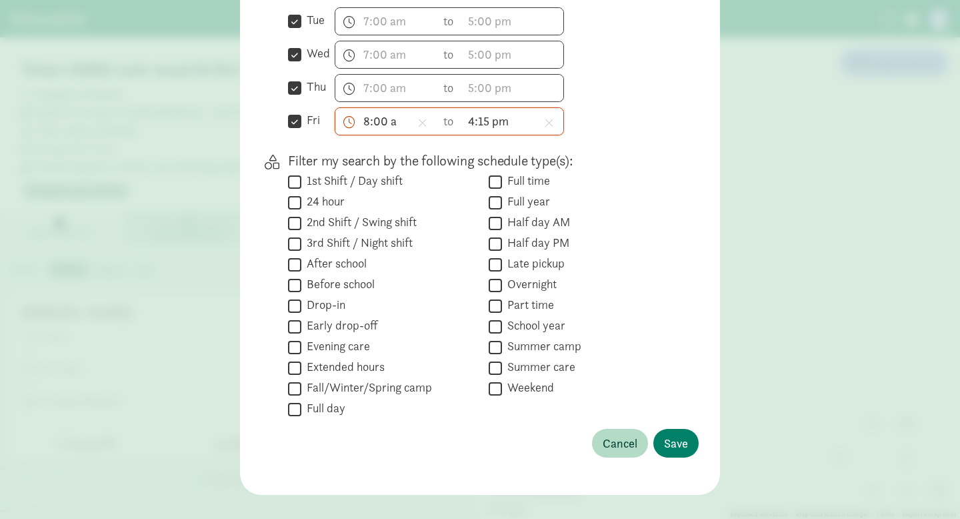
scroll to position [479, 0]
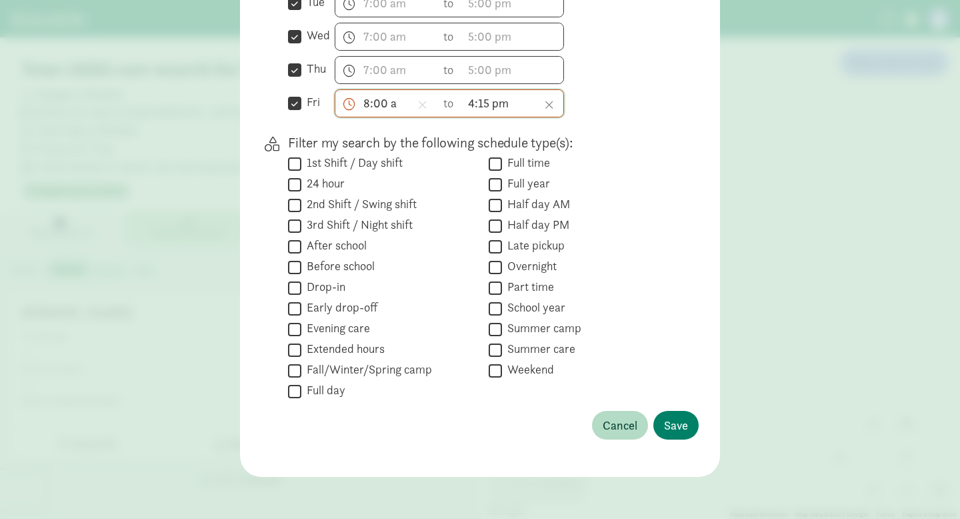
click at [546, 103] on icon at bounding box center [549, 105] width 9 height 12
click at [423, 111] on span at bounding box center [423, 105] width 18 height 24
click at [683, 422] on span "Save" at bounding box center [676, 425] width 24 height 18
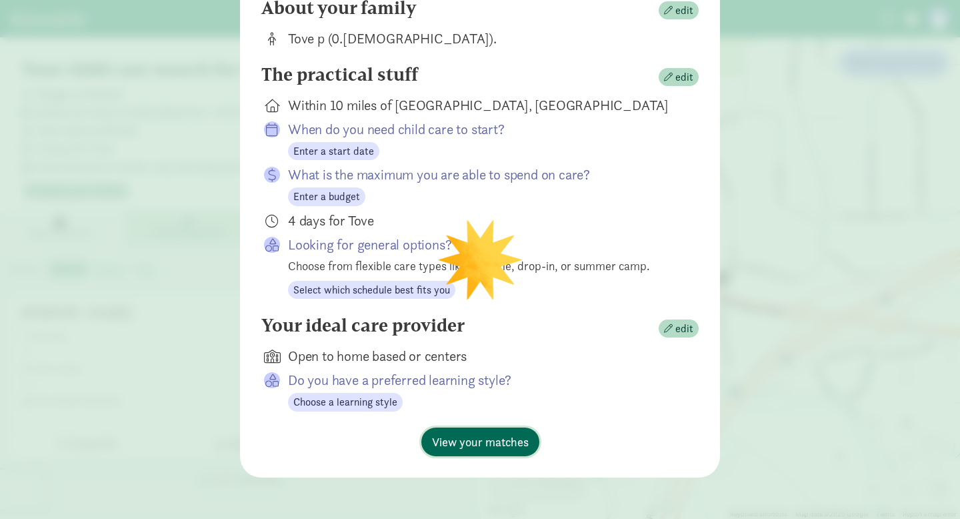
click at [509, 448] on span "View your matches" at bounding box center [480, 442] width 97 height 18
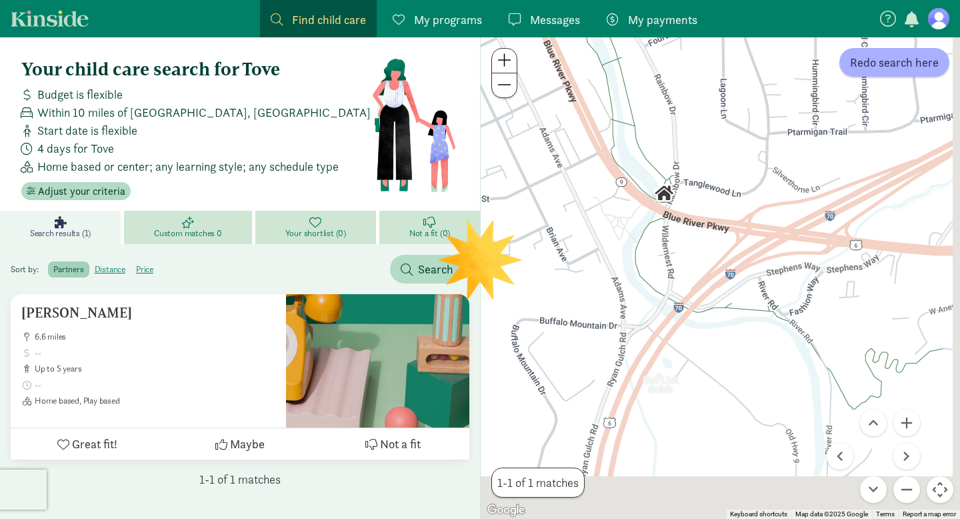
drag, startPoint x: 618, startPoint y: 356, endPoint x: 550, endPoint y: 241, distance: 133.3
click at [551, 242] on div at bounding box center [720, 277] width 479 height 481
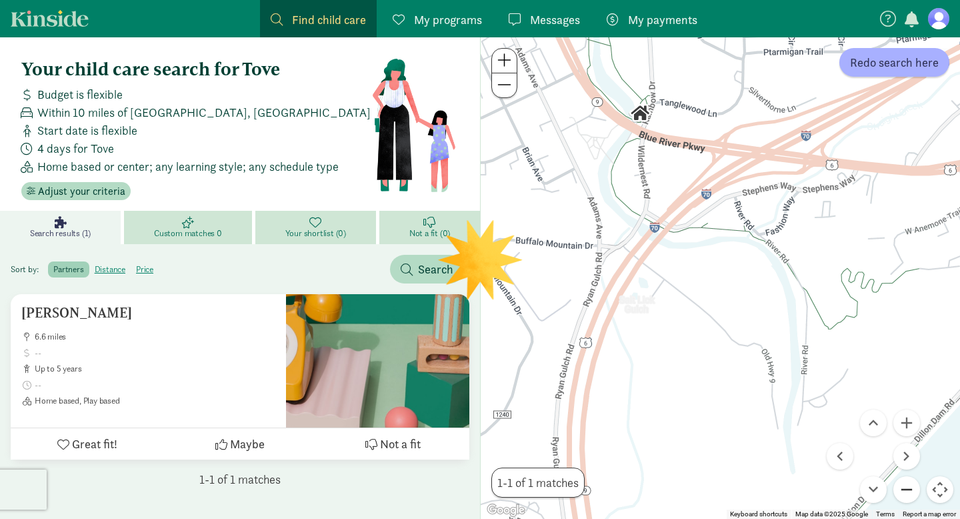
click at [909, 489] on button "Zoom out" at bounding box center [906, 489] width 27 height 27
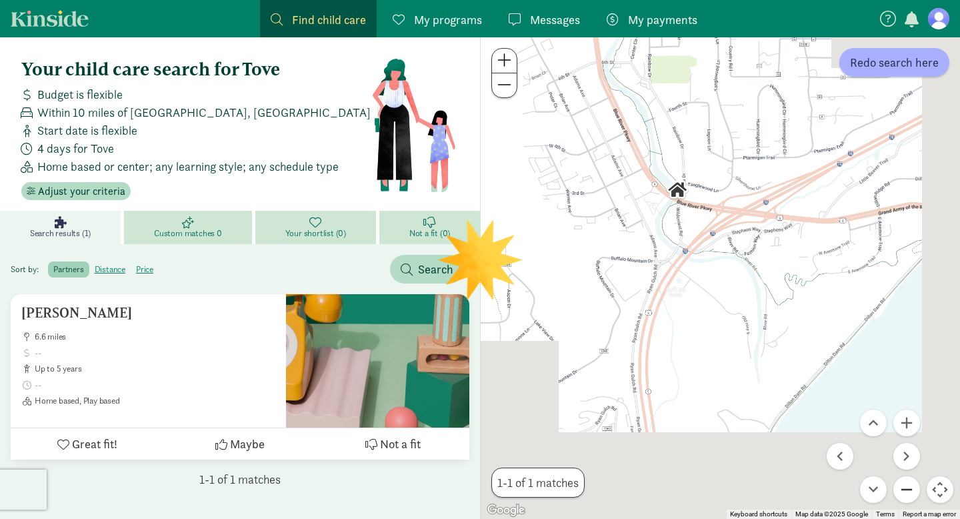
click at [909, 489] on button "Zoom out" at bounding box center [906, 489] width 27 height 27
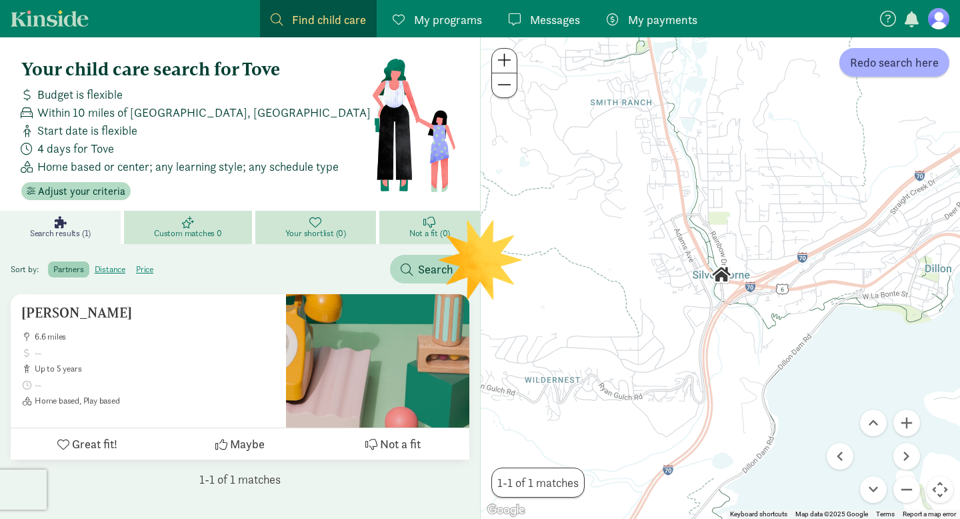
drag, startPoint x: 717, startPoint y: 208, endPoint x: 740, endPoint y: 255, distance: 52.5
click at [740, 255] on div at bounding box center [720, 277] width 479 height 481
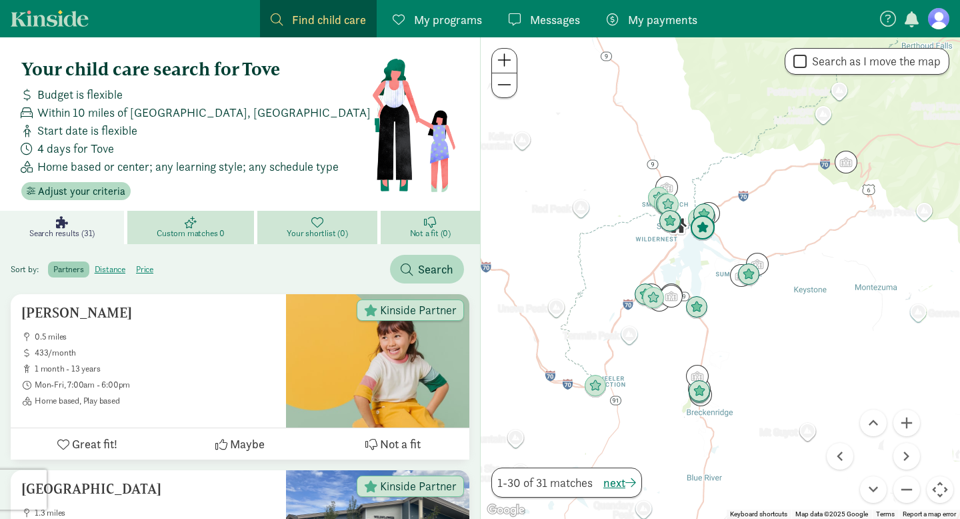
click at [707, 235] on img "Click to see details" at bounding box center [702, 227] width 25 height 25
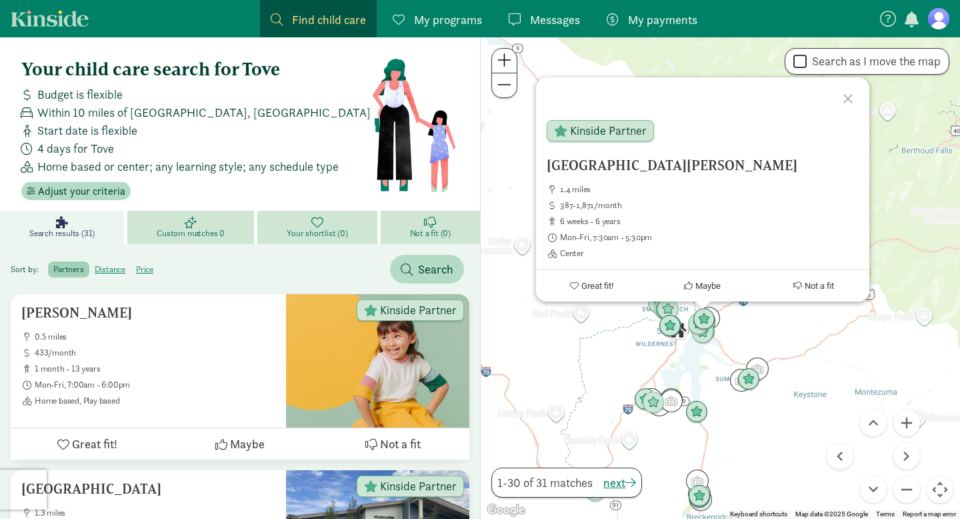
click at [852, 93] on div at bounding box center [850, 96] width 39 height 39
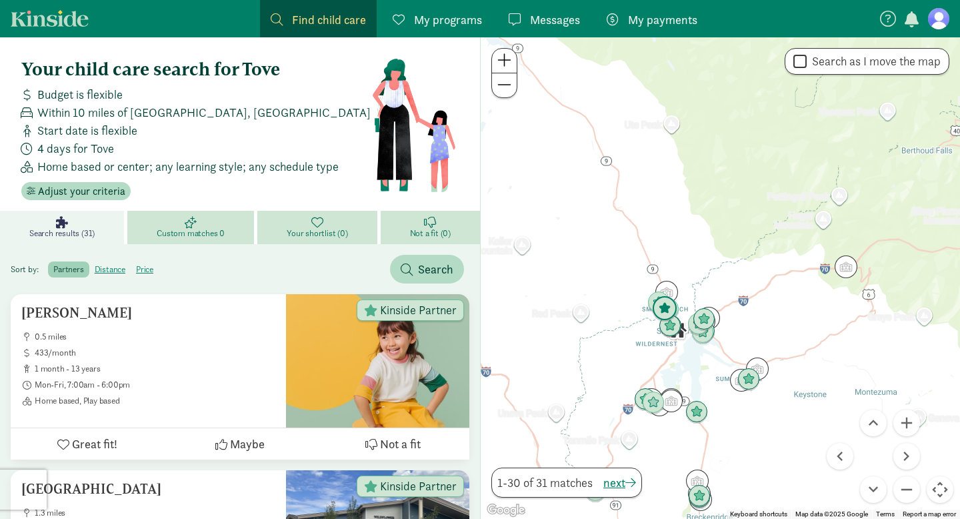
click at [653, 302] on img "Click to see details" at bounding box center [664, 308] width 25 height 25
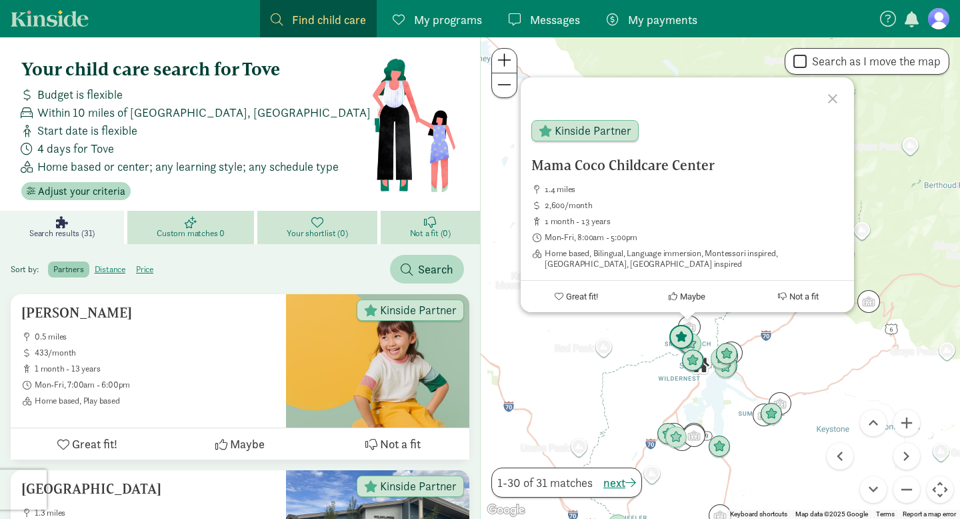
click at [673, 333] on img "Click to see details" at bounding box center [681, 337] width 25 height 25
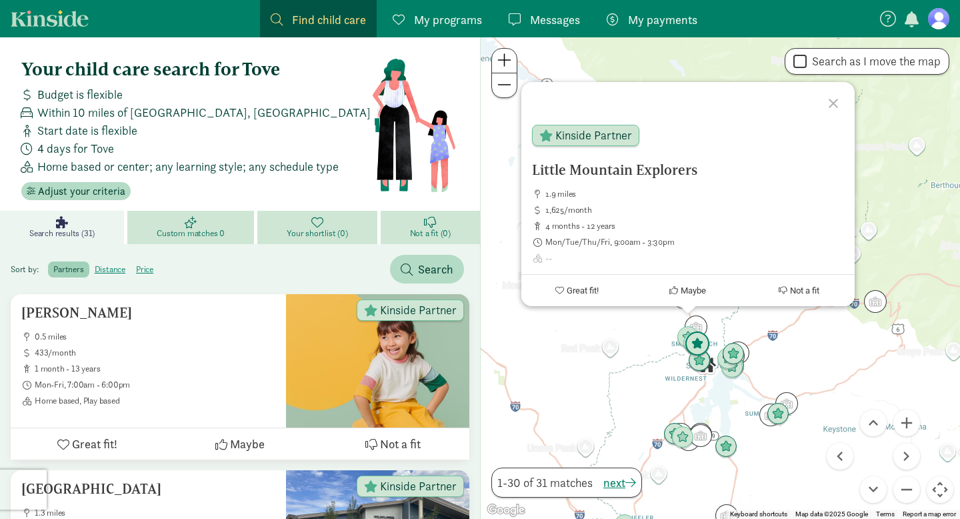
click at [701, 343] on img "Click to see details" at bounding box center [697, 343] width 25 height 25
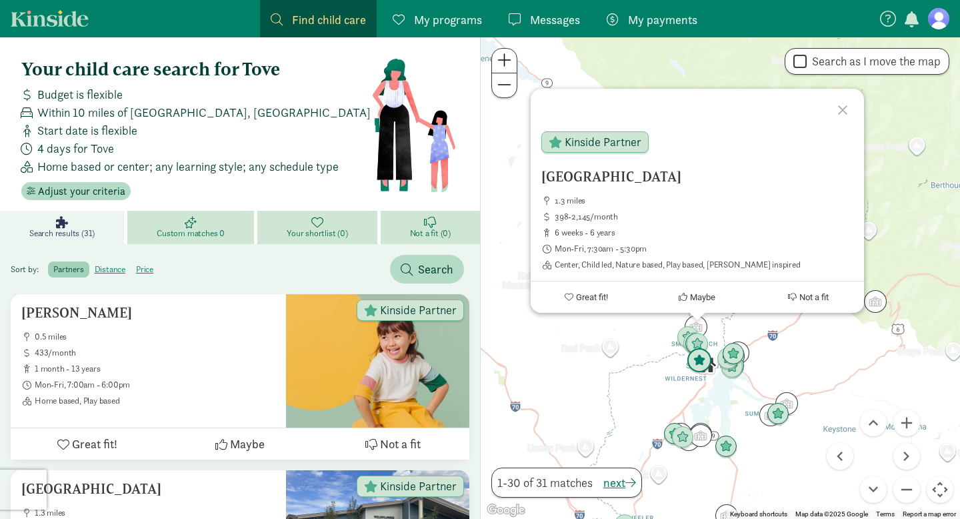
click at [698, 359] on img "Click to see details" at bounding box center [699, 360] width 25 height 25
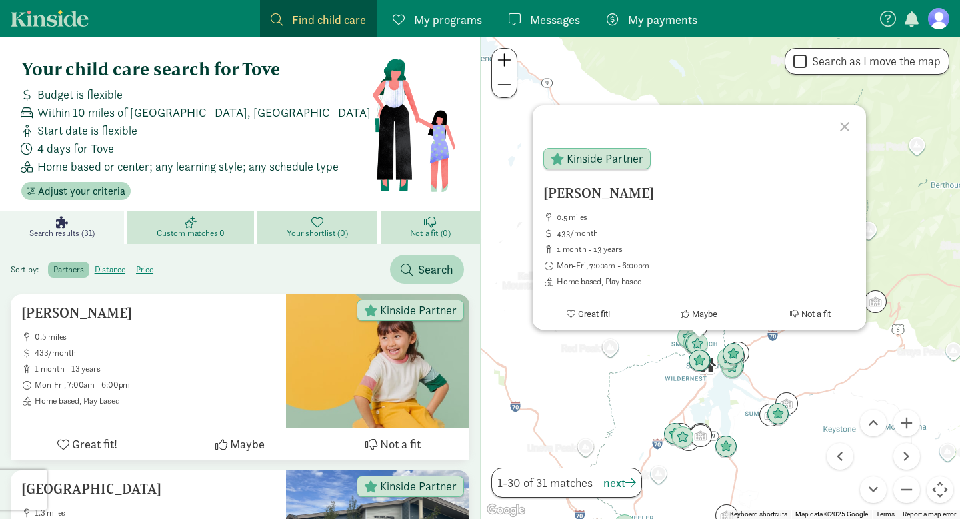
click at [842, 116] on div at bounding box center [846, 124] width 39 height 39
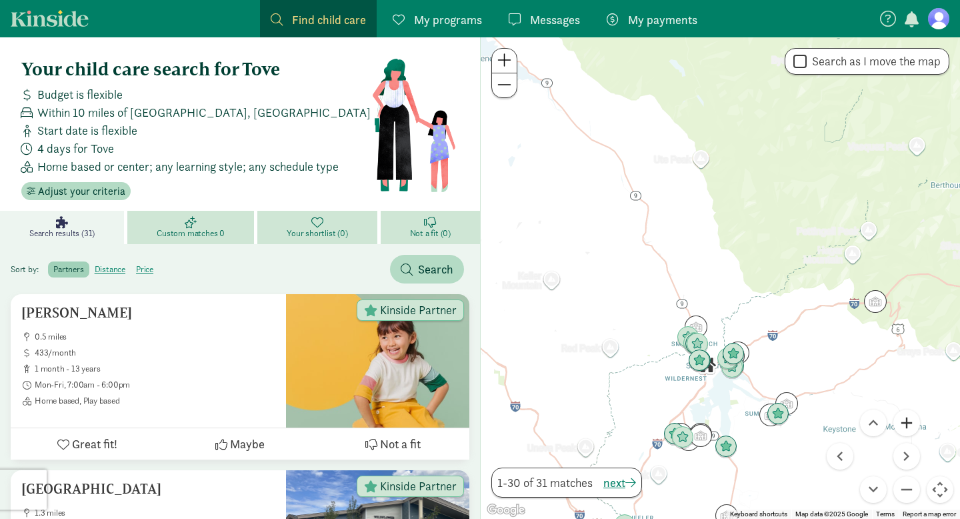
click at [898, 427] on button "Zoom in" at bounding box center [906, 422] width 27 height 27
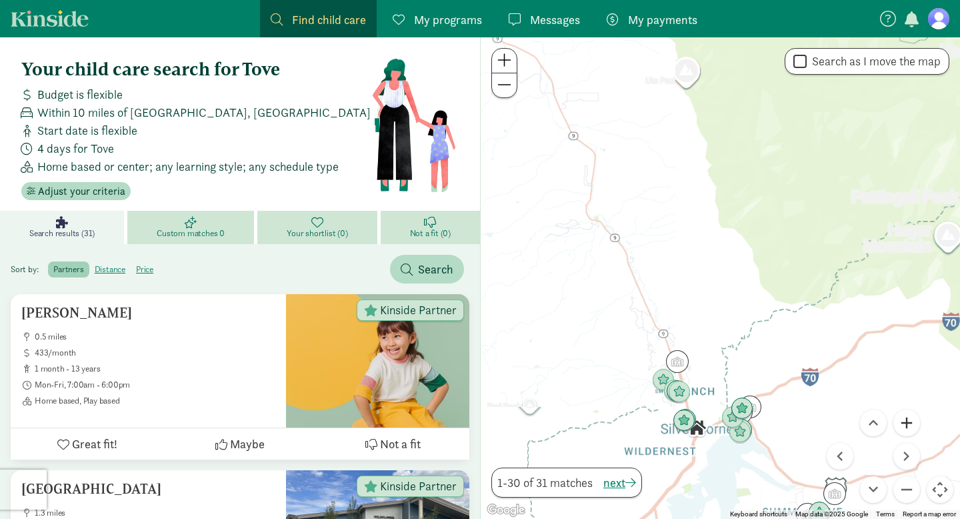
click at [898, 427] on button "Zoom in" at bounding box center [906, 422] width 27 height 27
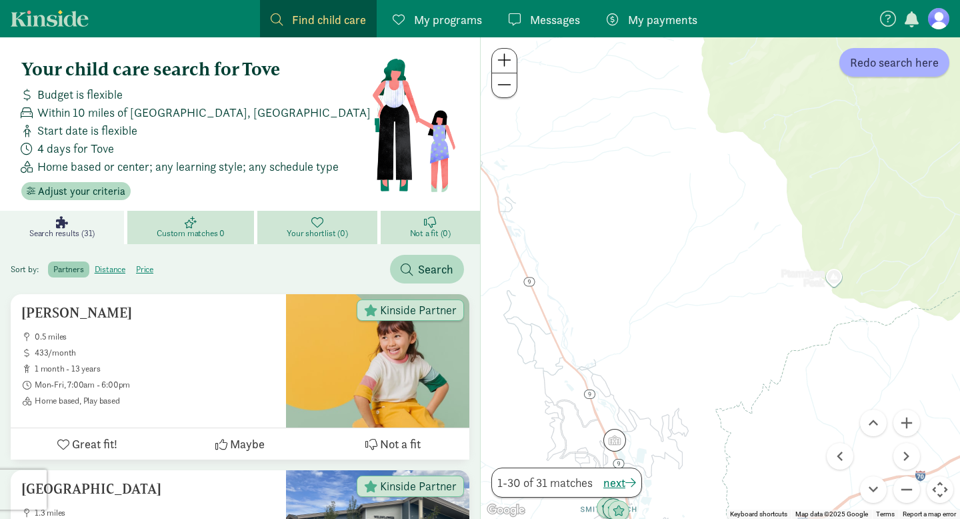
drag, startPoint x: 621, startPoint y: 395, endPoint x: 610, endPoint y: 140, distance: 254.8
click at [609, 148] on div at bounding box center [720, 277] width 479 height 481
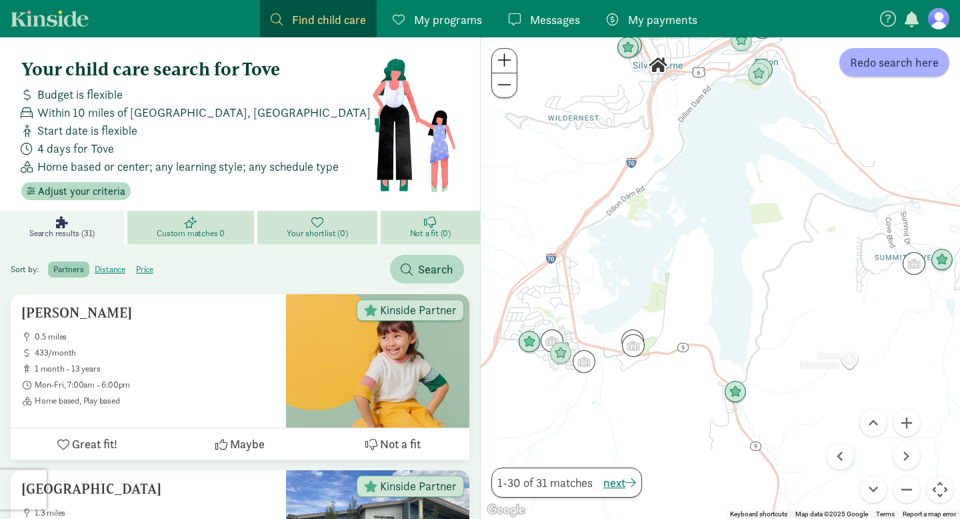
drag, startPoint x: 620, startPoint y: 123, endPoint x: 623, endPoint y: 278, distance: 154.7
click at [623, 278] on div at bounding box center [720, 277] width 479 height 481
click at [562, 357] on img "Click to see details" at bounding box center [560, 353] width 25 height 25
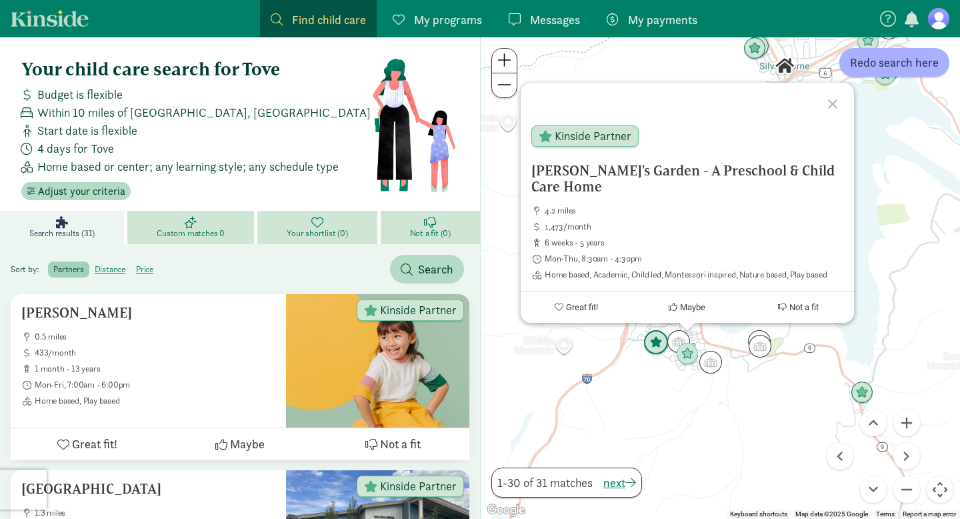
click at [653, 345] on img "Click to see details" at bounding box center [655, 342] width 25 height 25
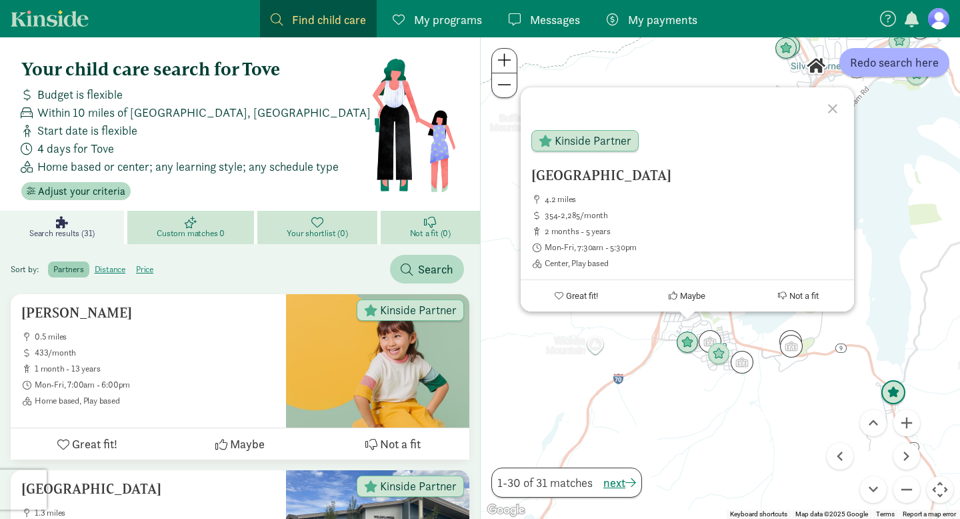
click at [896, 401] on img "Click to see details" at bounding box center [892, 392] width 25 height 25
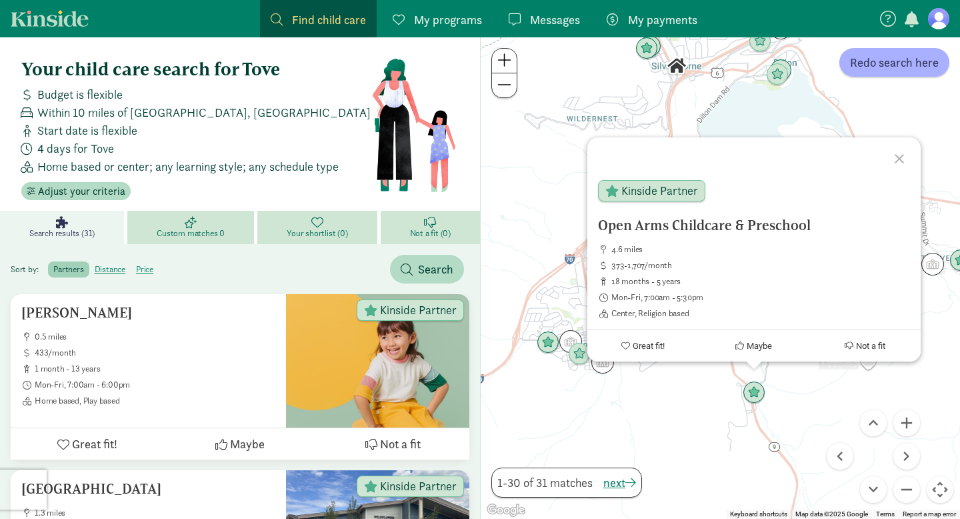
click at [521, 269] on div "To navigate, press the arrow keys. Open Arms Childcare & Preschool 4.6 miles 37…" at bounding box center [720, 277] width 479 height 481
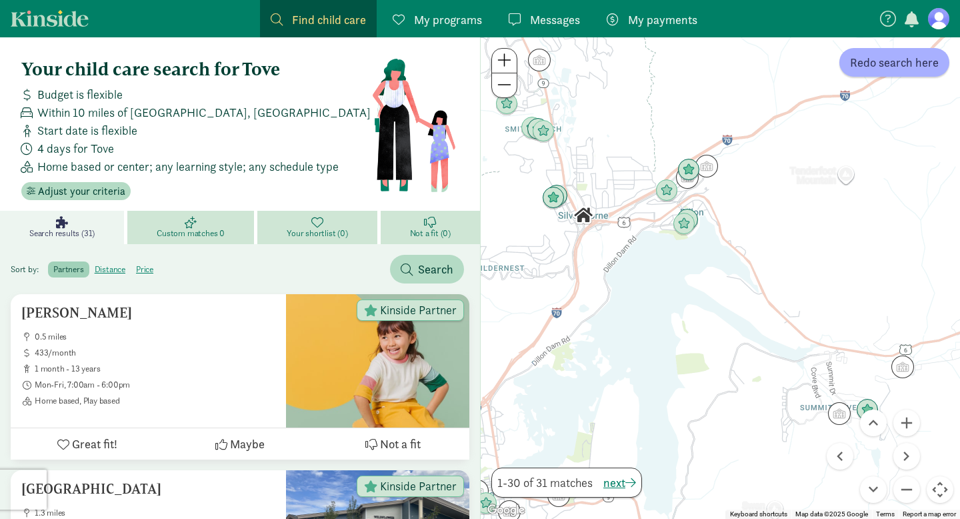
drag, startPoint x: 608, startPoint y: 219, endPoint x: 510, endPoint y: 375, distance: 183.6
click at [510, 375] on div at bounding box center [720, 277] width 479 height 481
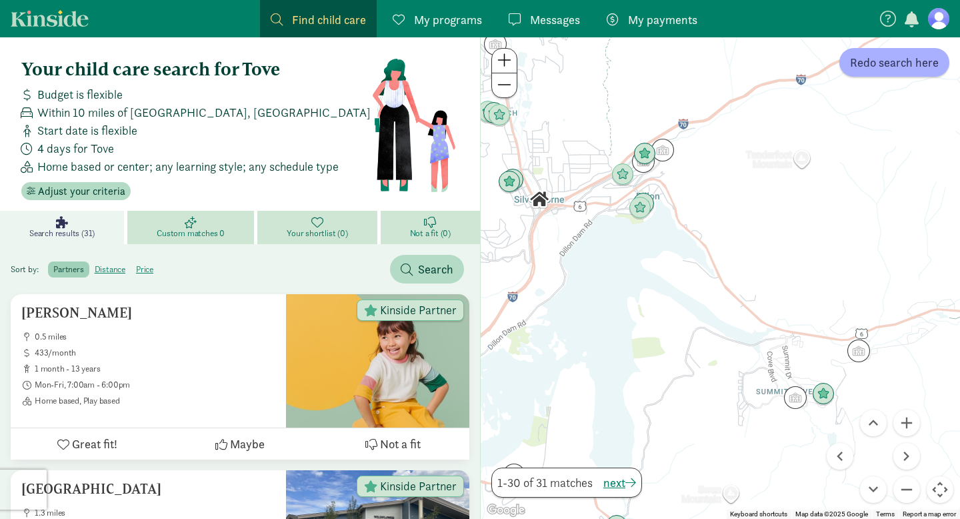
drag, startPoint x: 751, startPoint y: 433, endPoint x: 708, endPoint y: 415, distance: 46.9
click at [708, 415] on div at bounding box center [720, 277] width 479 height 481
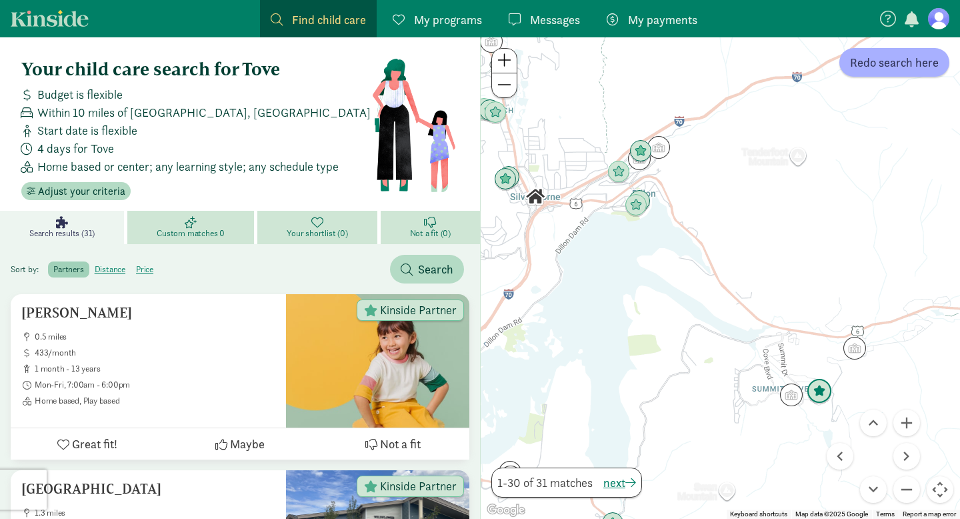
click at [818, 392] on img "Click to see details" at bounding box center [819, 391] width 25 height 25
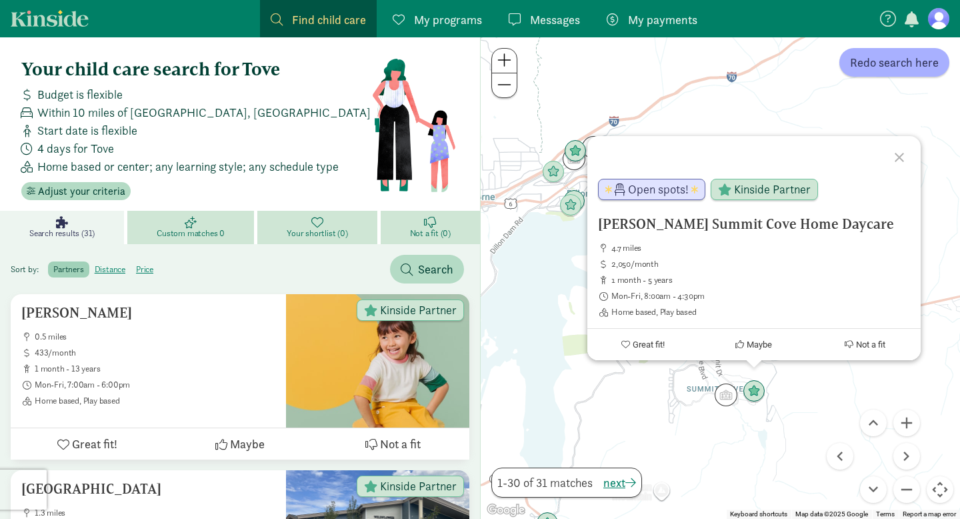
click at [619, 397] on div "Heidi Phillips Summit Cove Home Daycare 4.7 miles 2,050/month 1 month - 5 years…" at bounding box center [720, 277] width 479 height 481
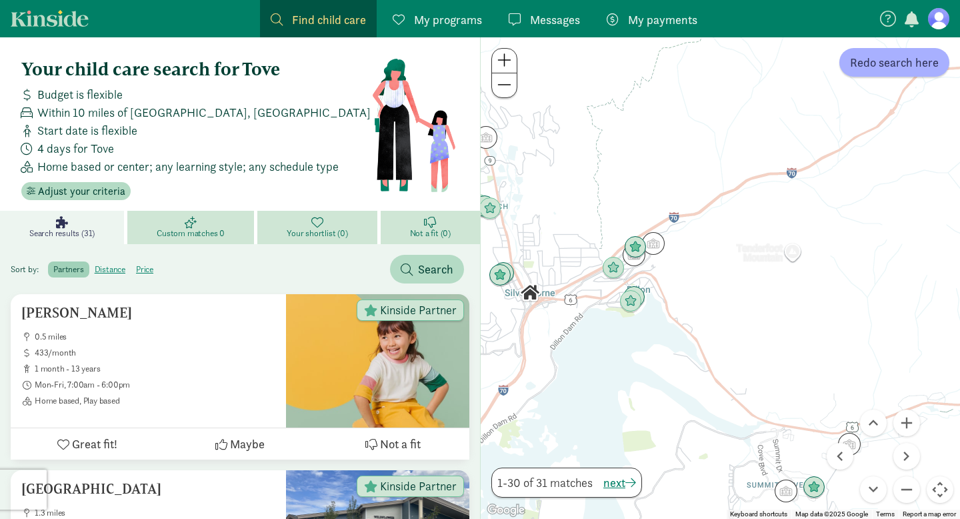
drag, startPoint x: 598, startPoint y: 265, endPoint x: 663, endPoint y: 373, distance: 126.2
click at [663, 373] on div at bounding box center [720, 277] width 479 height 481
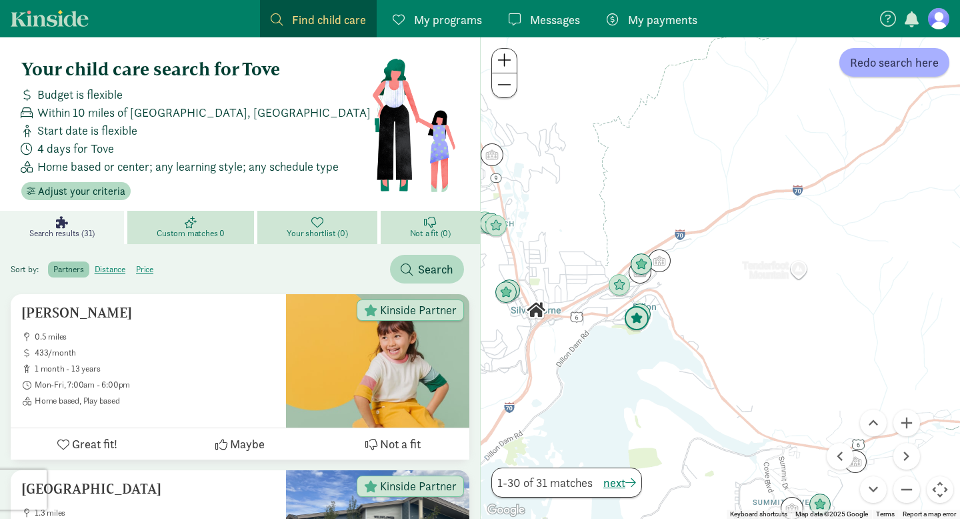
click at [639, 315] on img "Click to see details" at bounding box center [636, 318] width 25 height 25
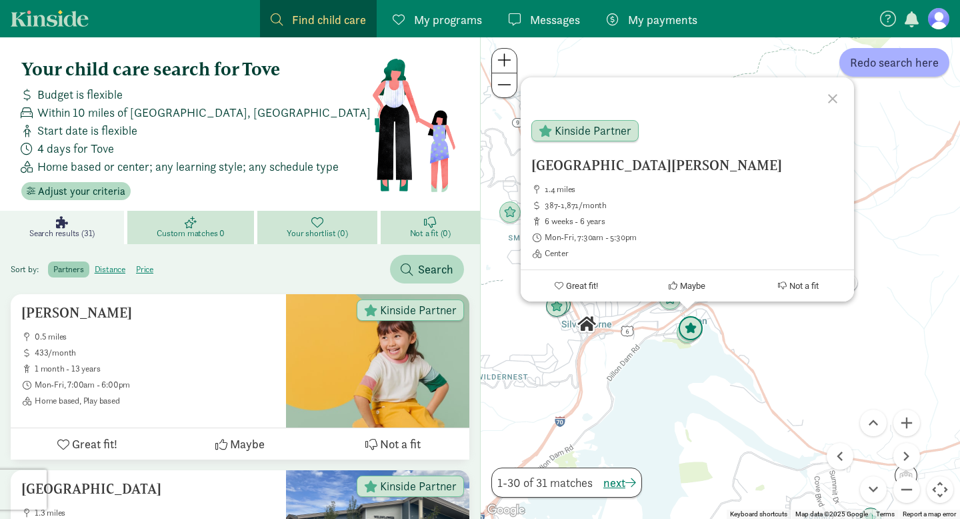
click at [699, 319] on img "Click to see details" at bounding box center [690, 328] width 25 height 25
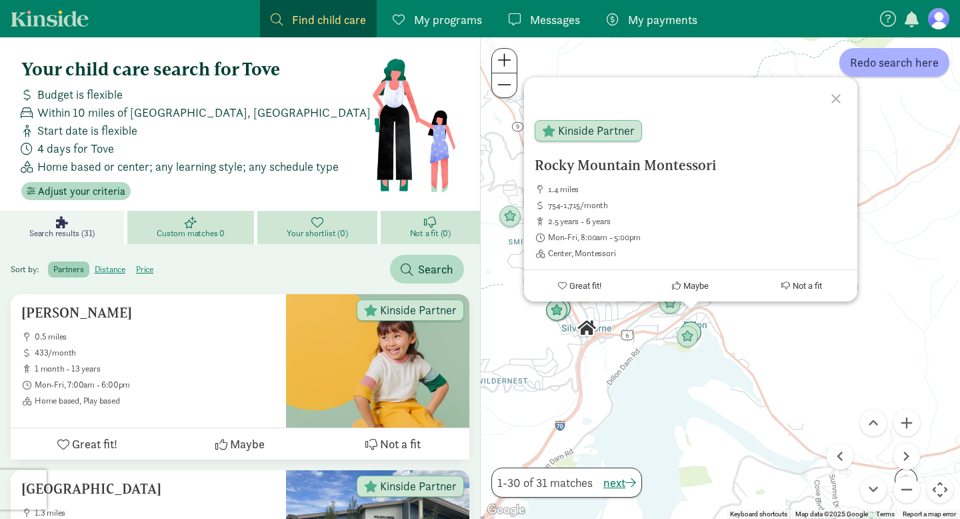
click at [773, 340] on div "To navigate, press the arrow keys. Rocky Mountain Montessori 1.4 miles 754-1,71…" at bounding box center [720, 277] width 479 height 481
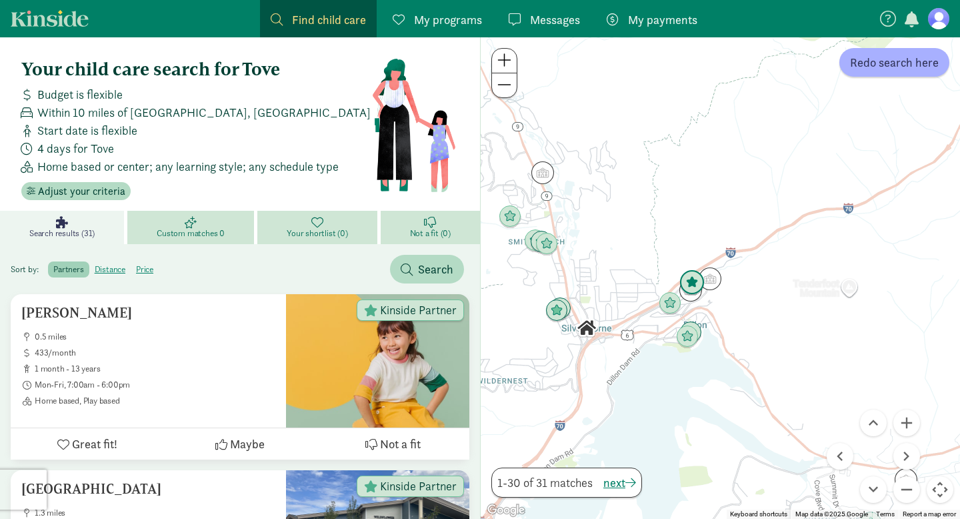
click at [698, 274] on img "Click to see details" at bounding box center [691, 282] width 25 height 25
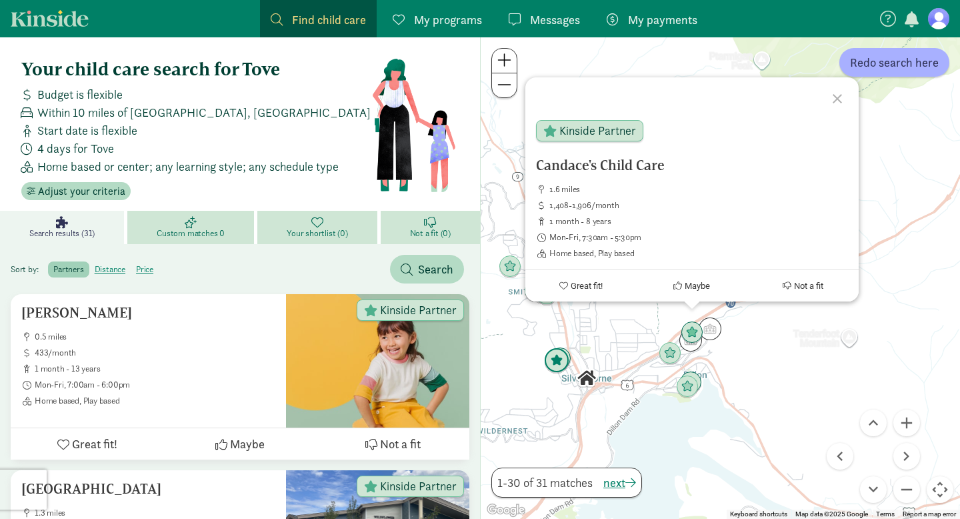
click at [558, 351] on img "Click to see details" at bounding box center [556, 360] width 25 height 25
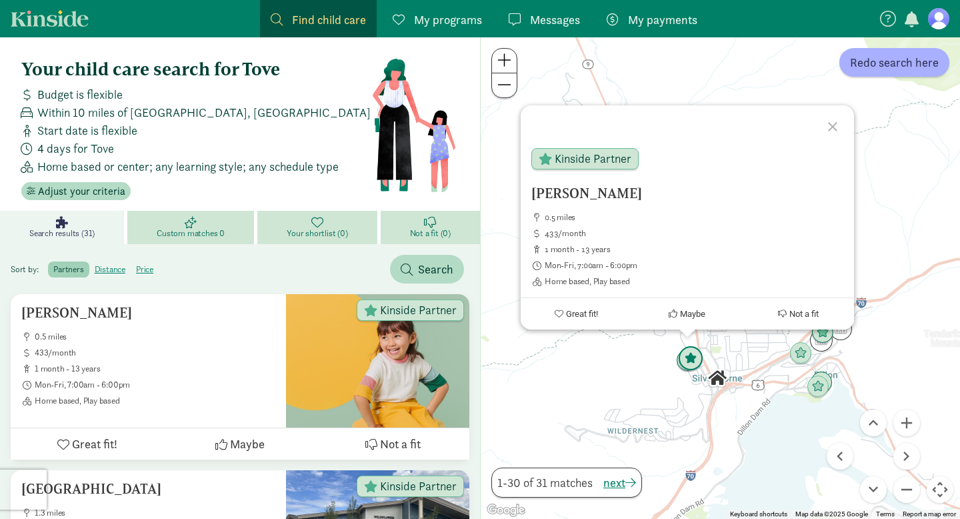
click at [700, 351] on img "Click to see details" at bounding box center [690, 358] width 25 height 25
click at [837, 123] on div at bounding box center [838, 122] width 39 height 39
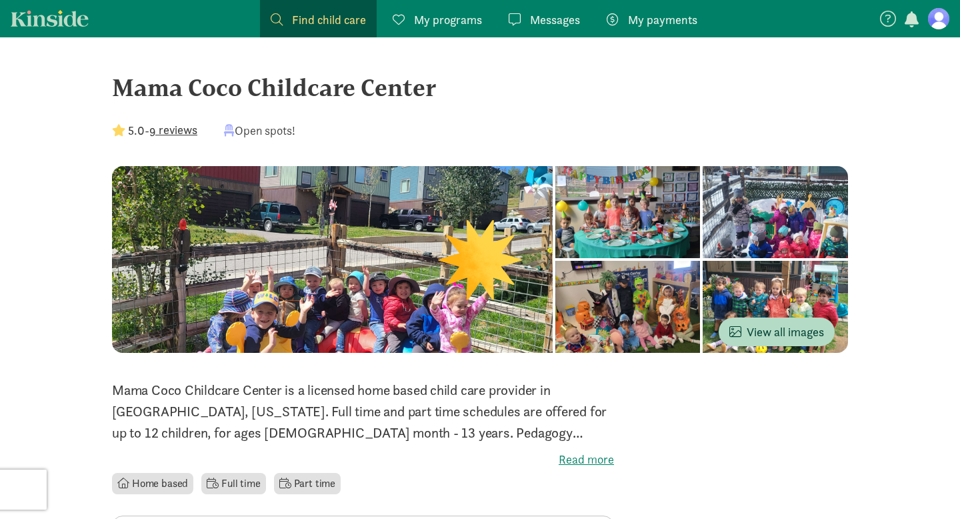
click at [555, 258] on div at bounding box center [627, 212] width 145 height 92
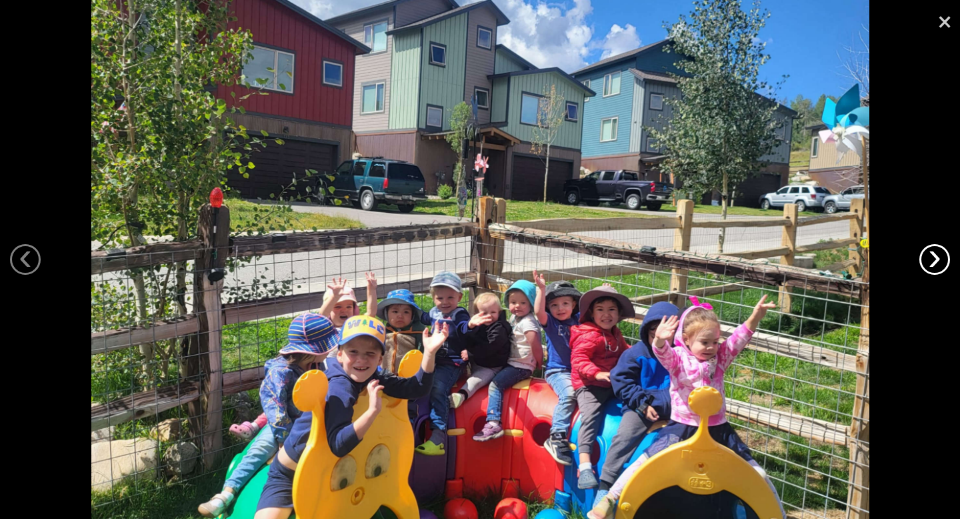
click at [937, 266] on link "›" at bounding box center [934, 259] width 31 height 31
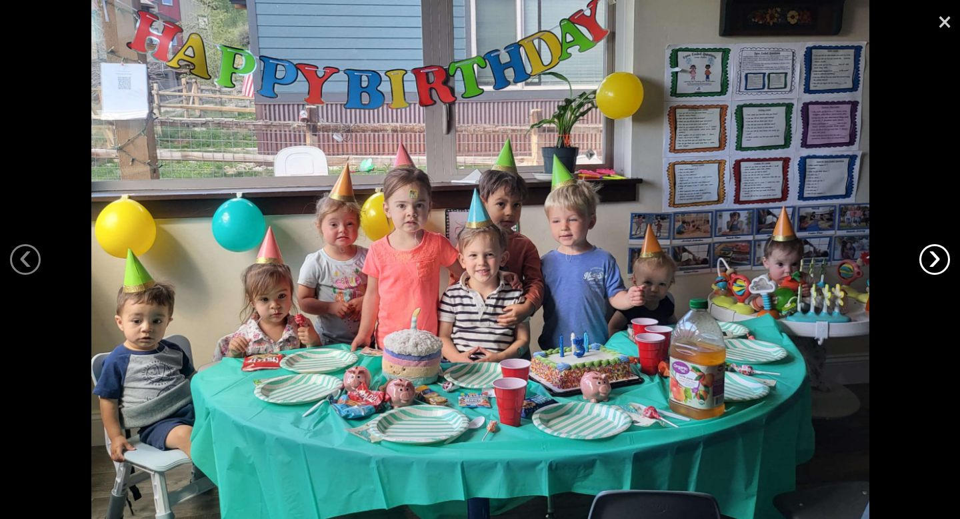
click at [937, 266] on link "›" at bounding box center [934, 259] width 31 height 31
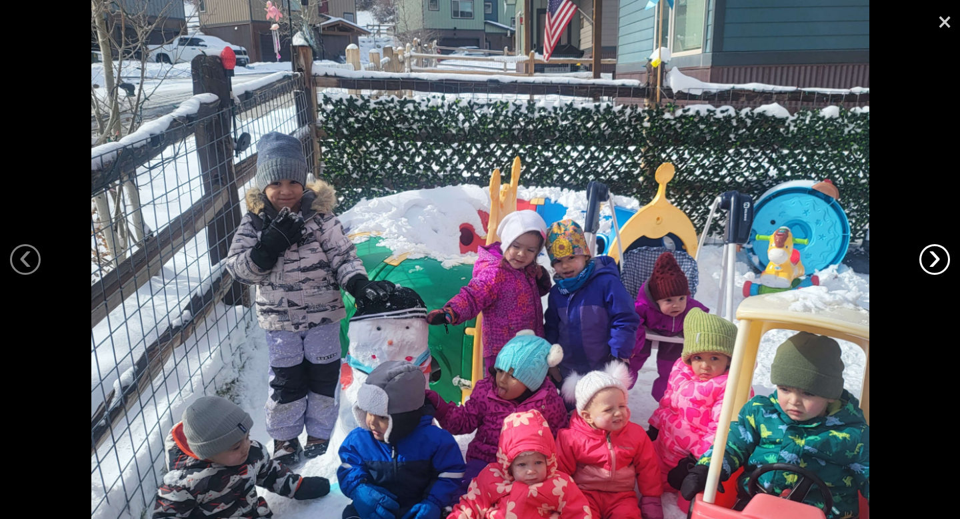
click at [937, 266] on link "›" at bounding box center [934, 259] width 31 height 31
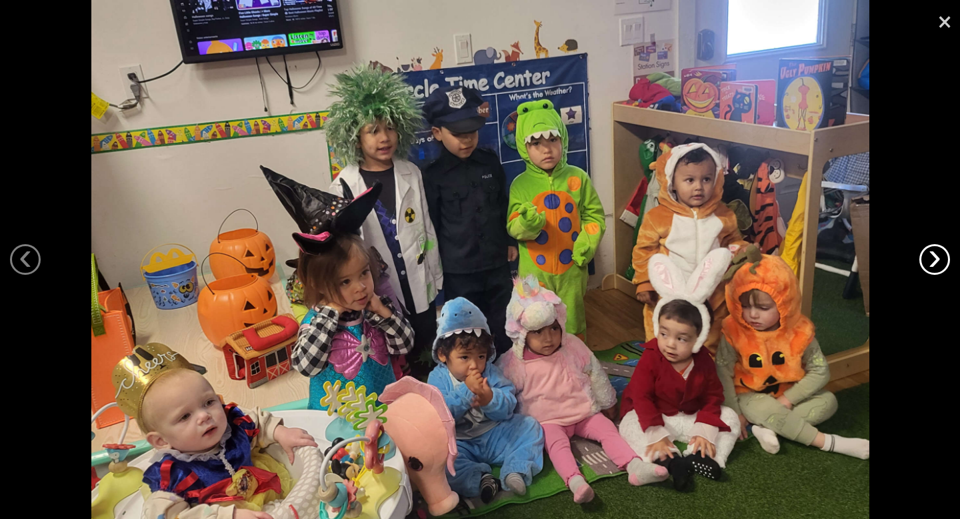
click at [937, 266] on link "›" at bounding box center [934, 259] width 31 height 31
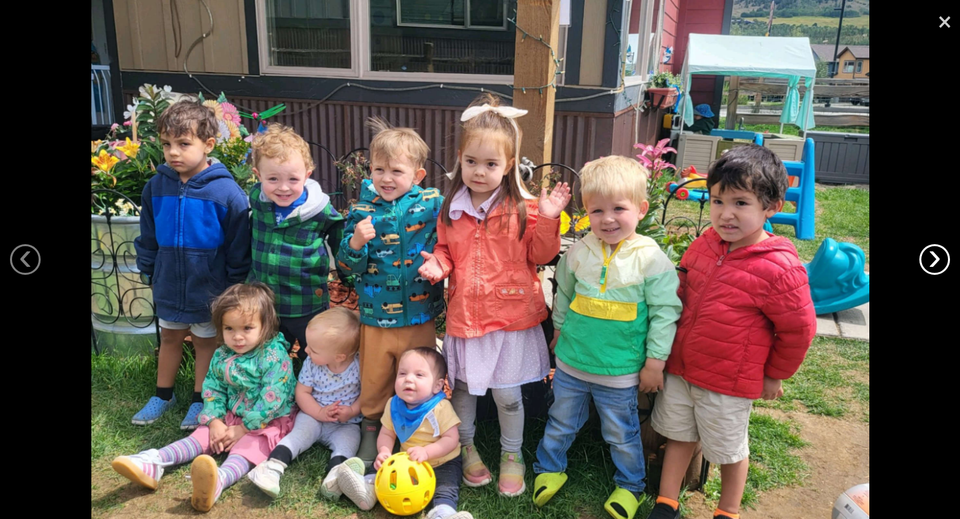
click at [937, 266] on link "›" at bounding box center [934, 259] width 31 height 31
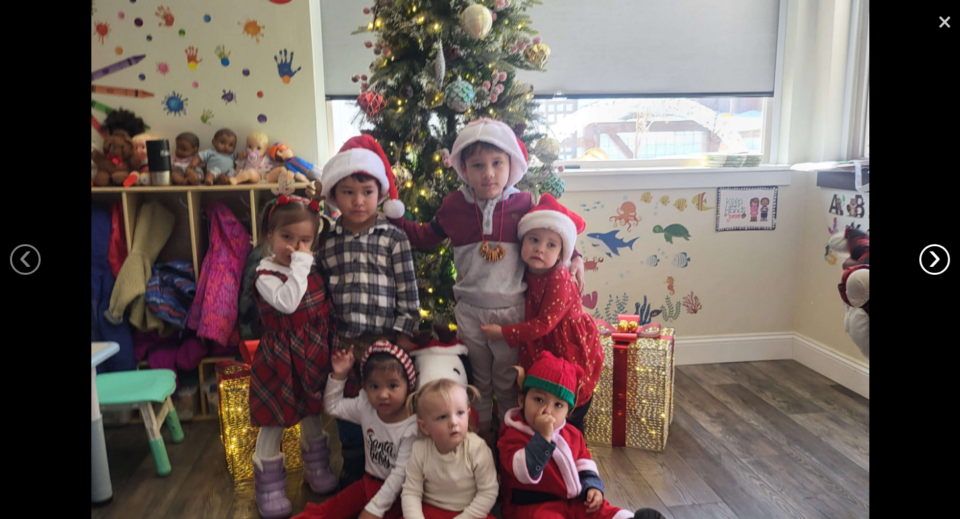
click at [932, 261] on link "›" at bounding box center [934, 259] width 31 height 31
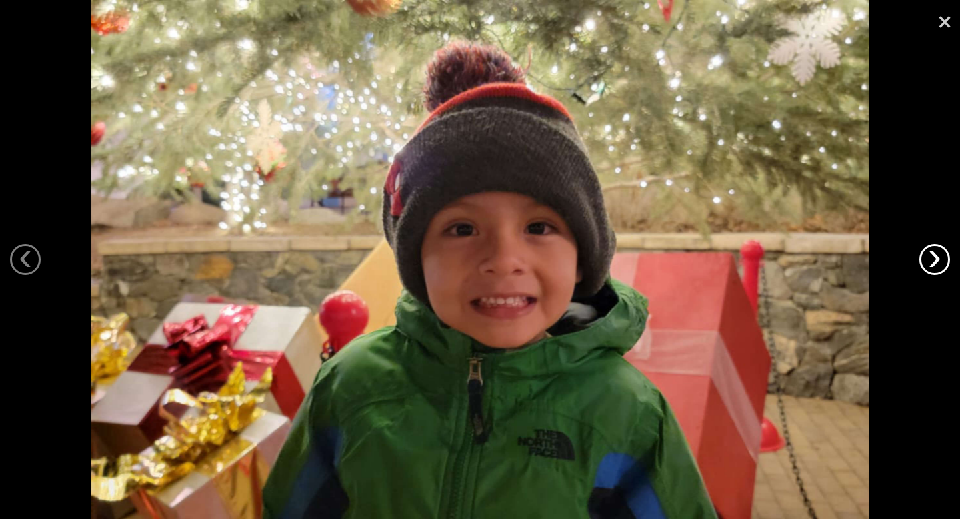
click at [932, 261] on link "›" at bounding box center [934, 259] width 31 height 31
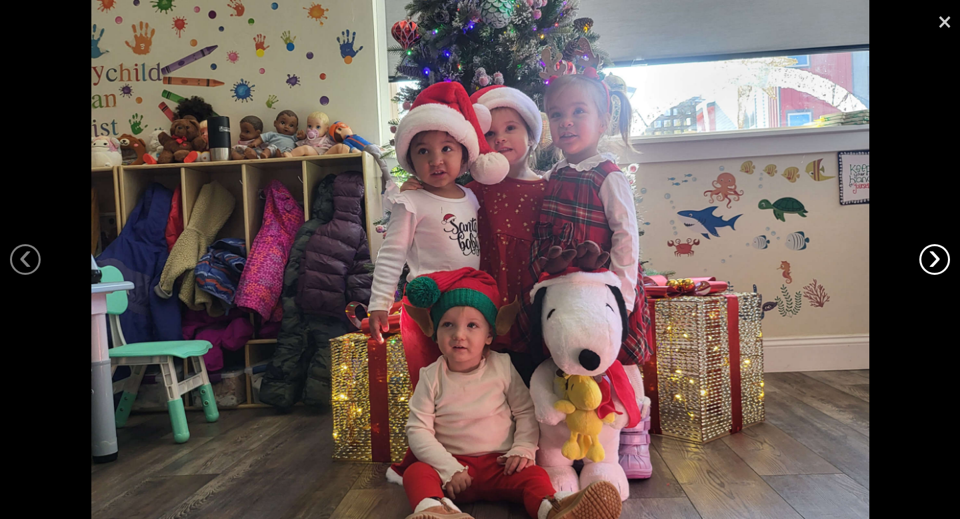
click at [932, 261] on link "›" at bounding box center [934, 259] width 31 height 31
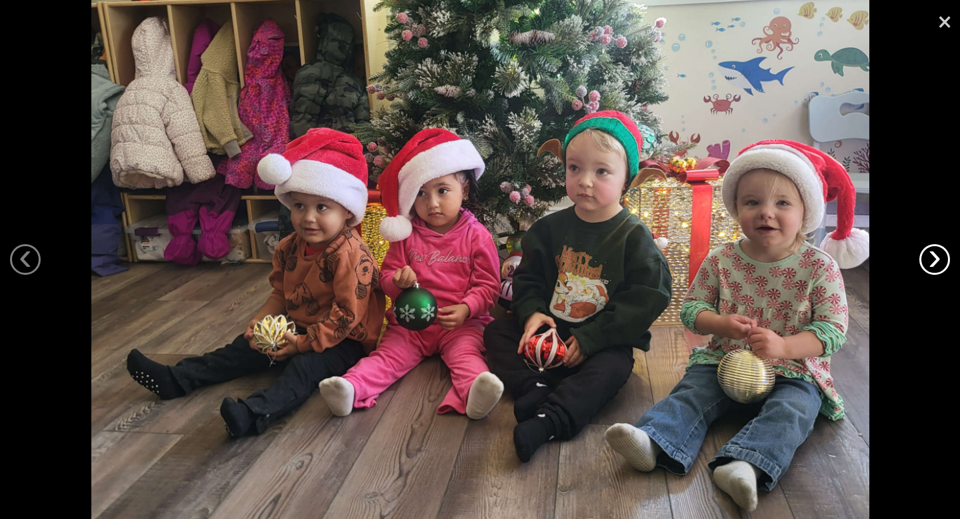
click at [932, 261] on link "›" at bounding box center [934, 259] width 31 height 31
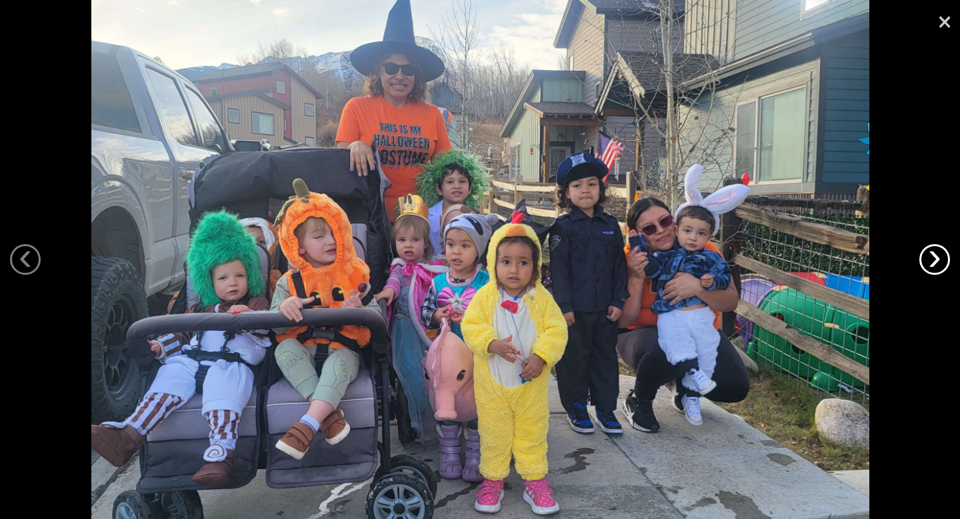
click at [932, 257] on link "›" at bounding box center [934, 259] width 31 height 31
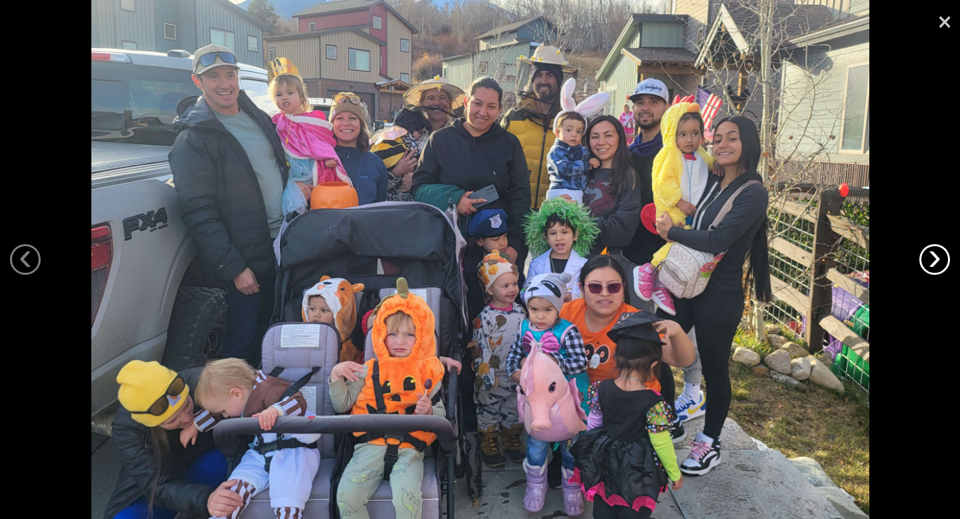
click at [932, 257] on link "›" at bounding box center [934, 259] width 31 height 31
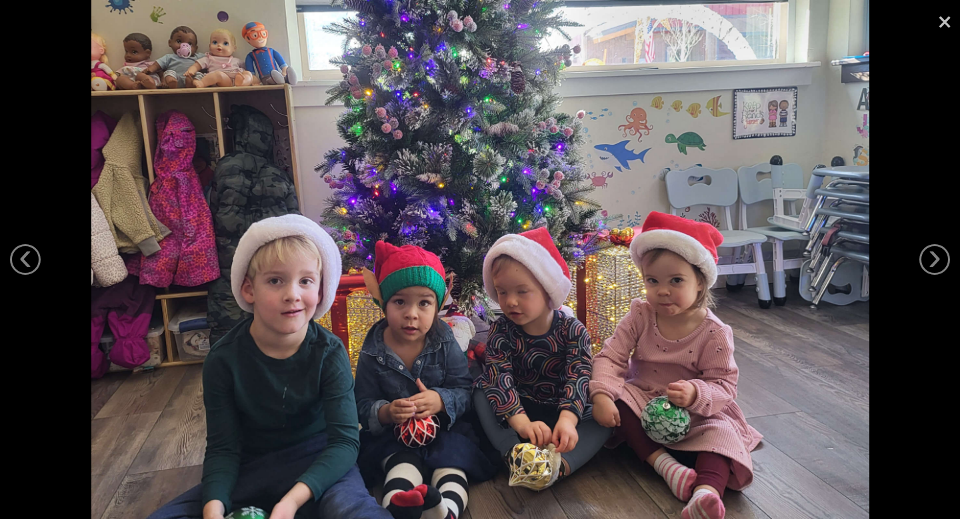
click at [946, 23] on link "×" at bounding box center [944, 20] width 31 height 40
